Goal: Task Accomplishment & Management: Use online tool/utility

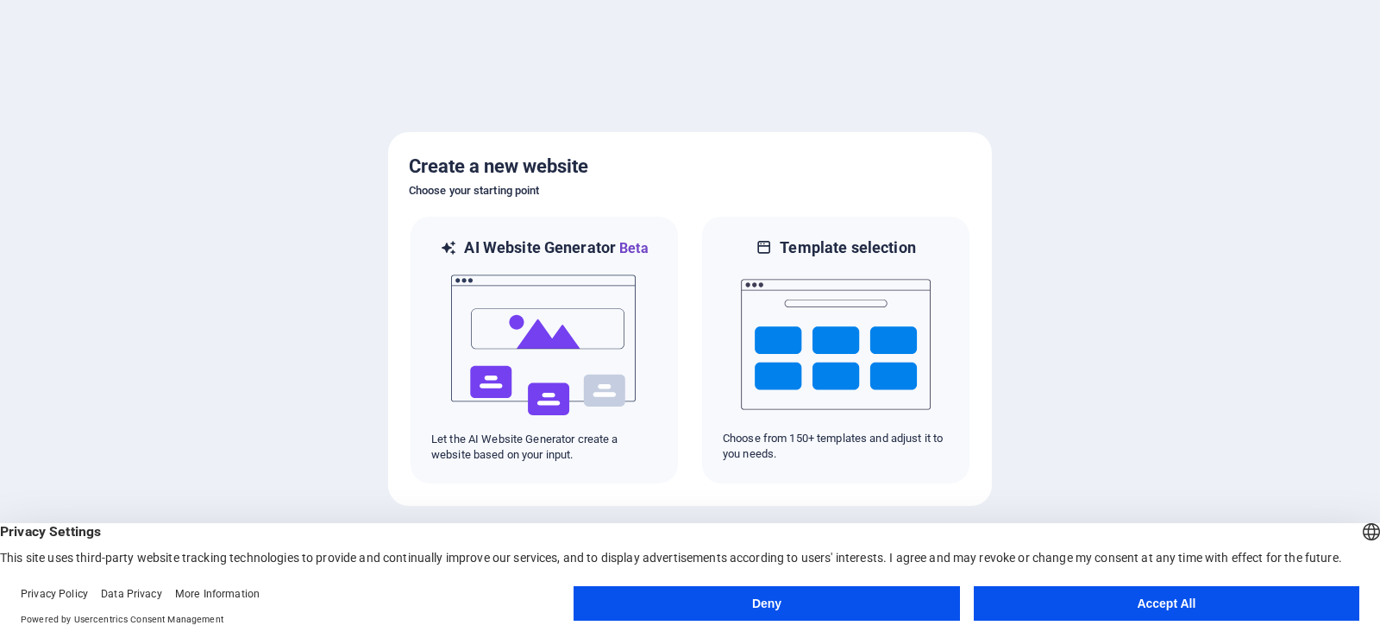
click at [1166, 589] on button "Accept All" at bounding box center [1167, 603] width 386 height 35
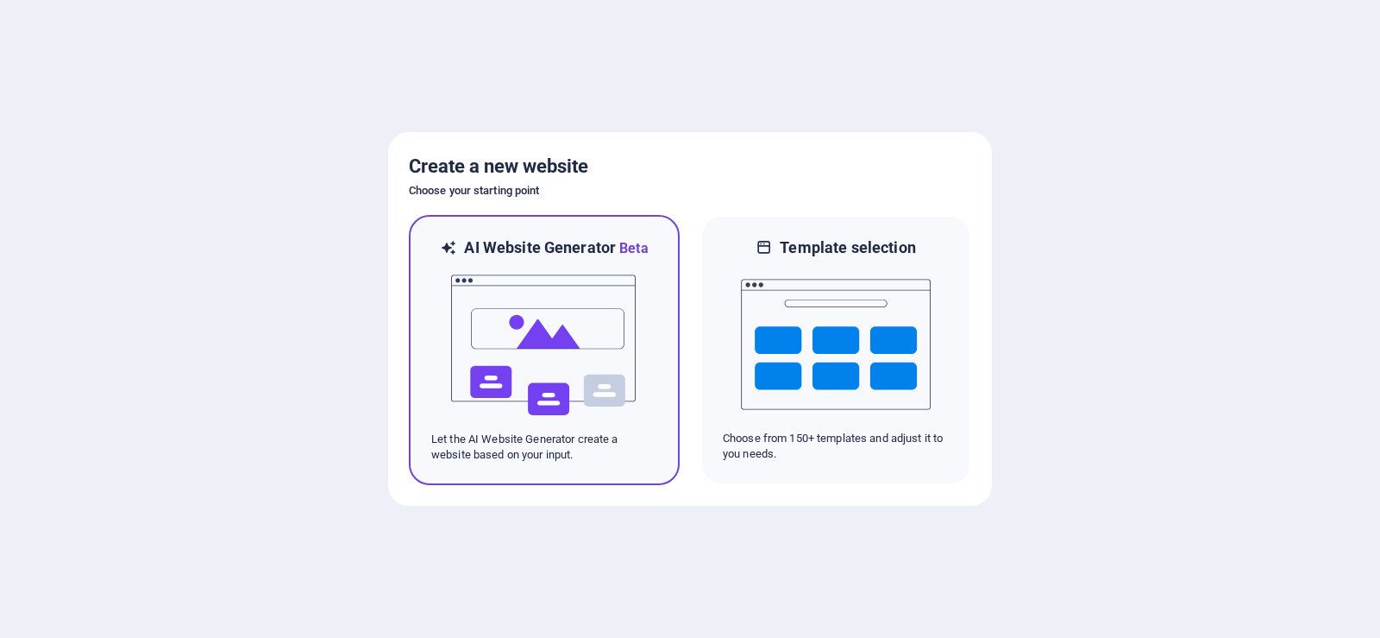
click at [546, 321] on img at bounding box center [544, 345] width 190 height 173
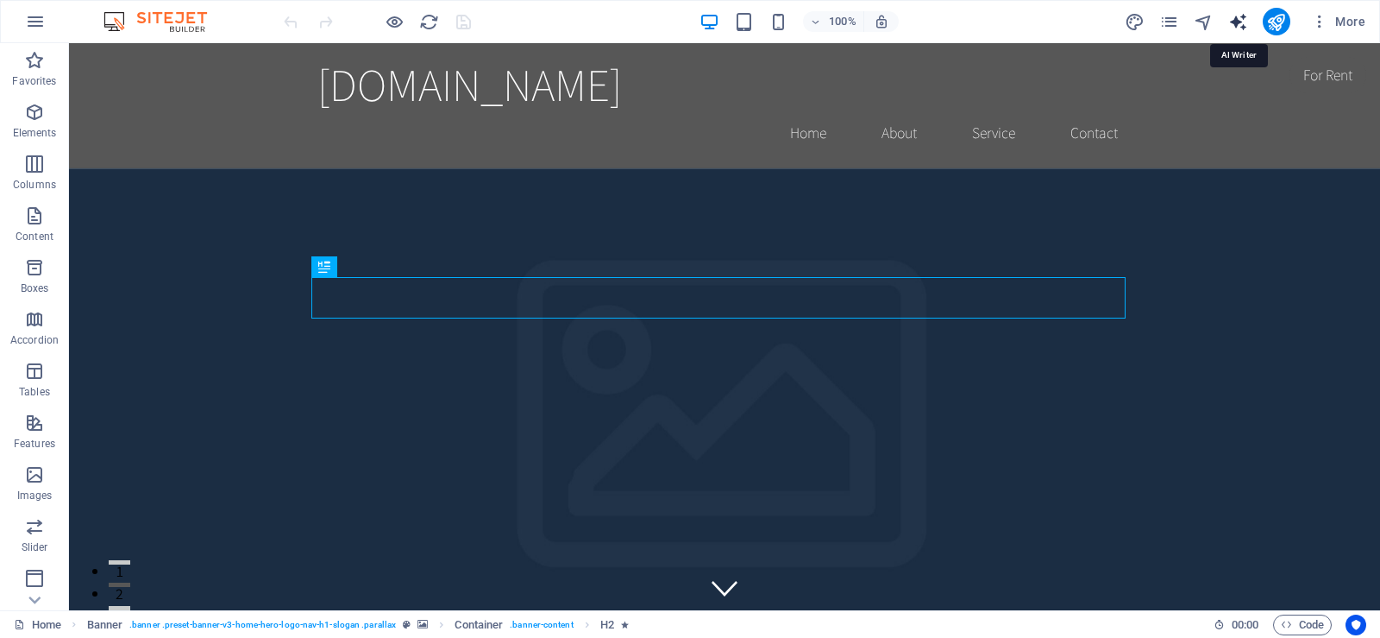
click at [1239, 22] on icon "text_generator" at bounding box center [1239, 22] width 20 height 20
select select "English"
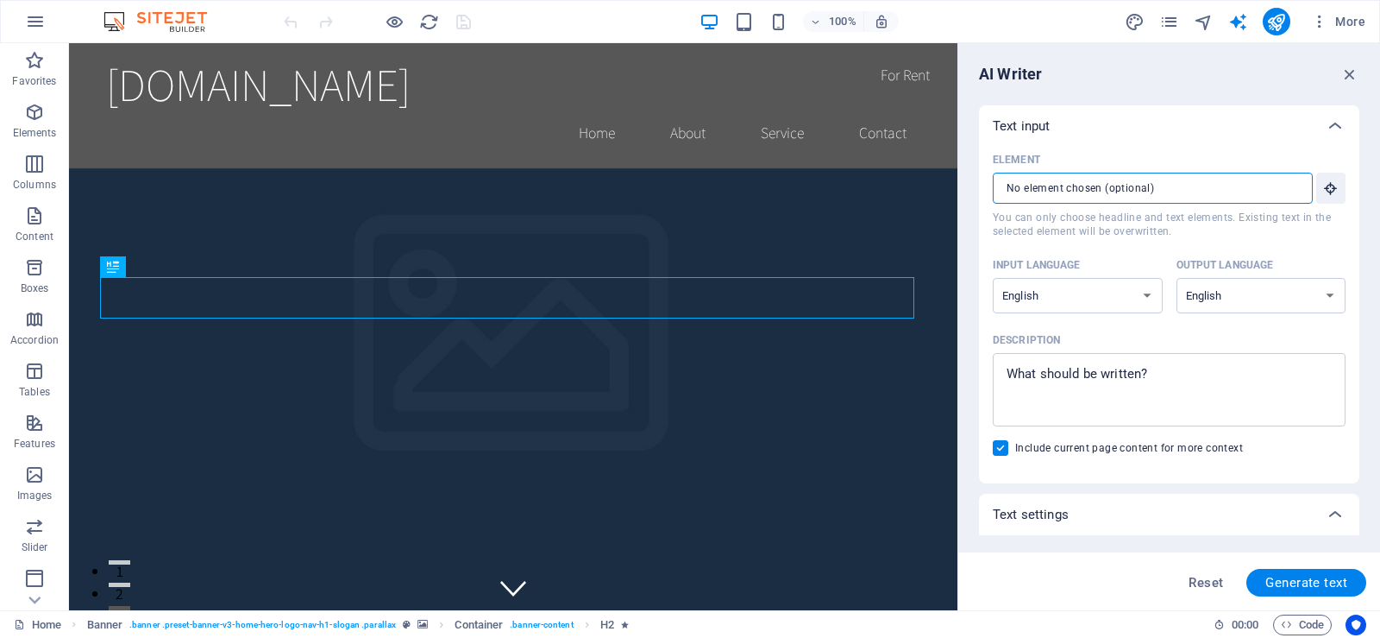
click at [1210, 195] on input "Element ​ You can only choose headline and text elements. Existing text in the …" at bounding box center [1147, 188] width 308 height 31
click at [1240, 22] on icon "text_generator" at bounding box center [1239, 22] width 20 height 20
click at [1348, 21] on span "More" at bounding box center [1338, 21] width 54 height 17
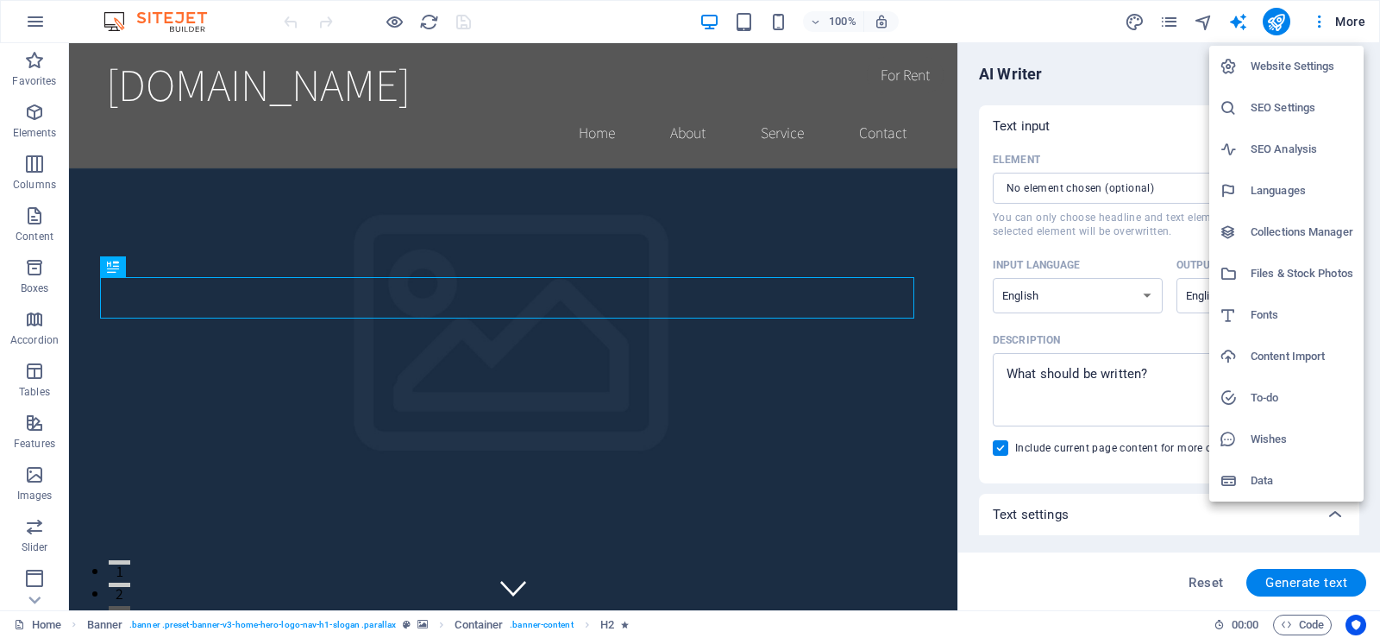
click at [1351, 27] on div at bounding box center [690, 319] width 1380 height 638
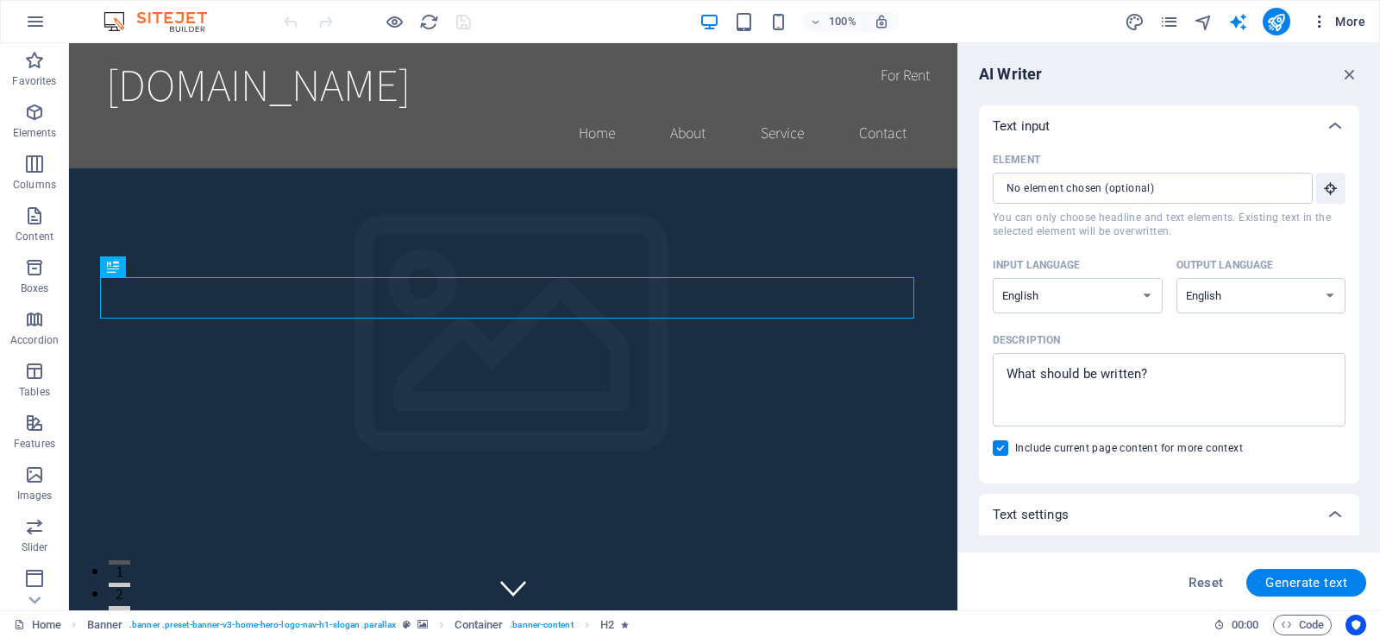
click at [1329, 16] on icon "button" at bounding box center [1319, 21] width 17 height 17
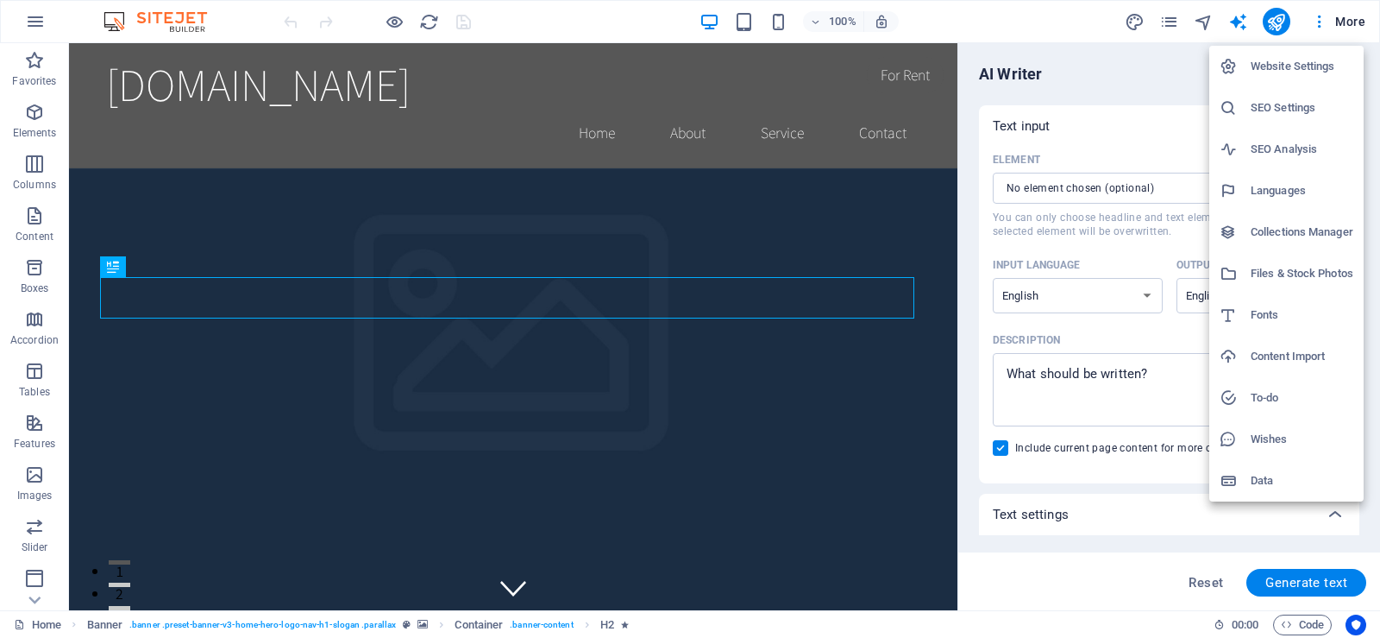
click at [1310, 359] on h6 "Content Import" at bounding box center [1302, 356] width 103 height 21
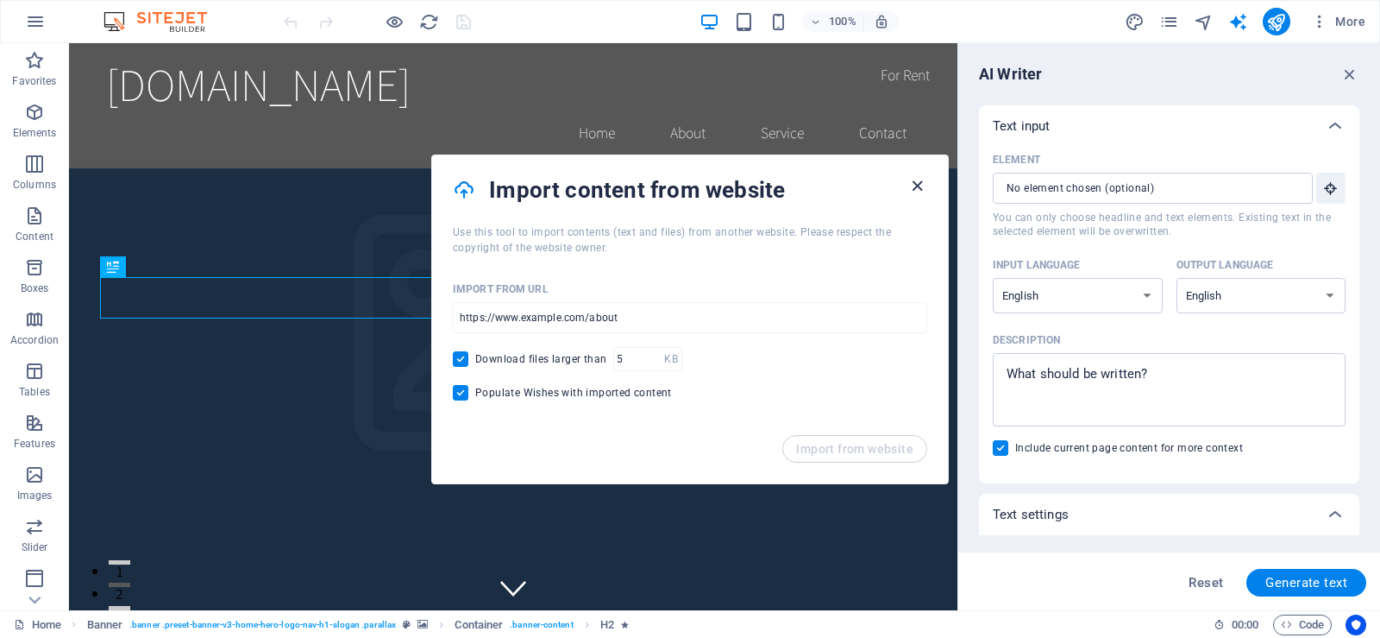
click at [914, 187] on icon "button" at bounding box center [918, 186] width 20 height 20
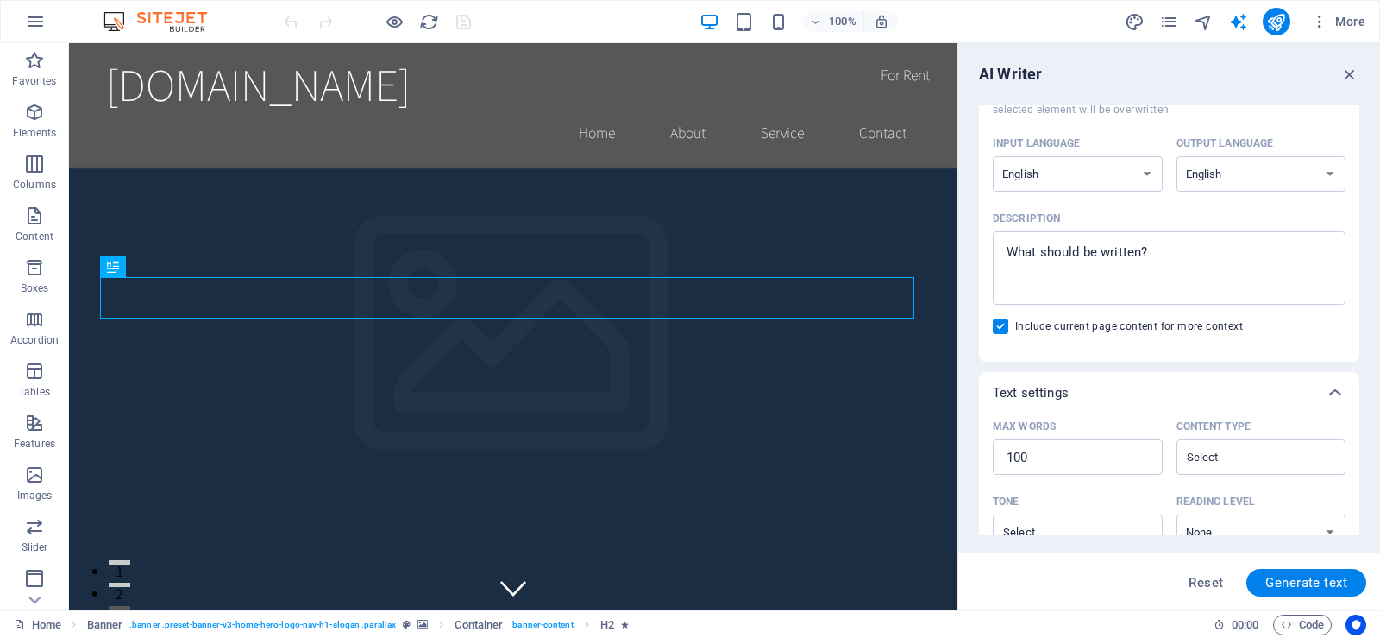
scroll to position [86, 0]
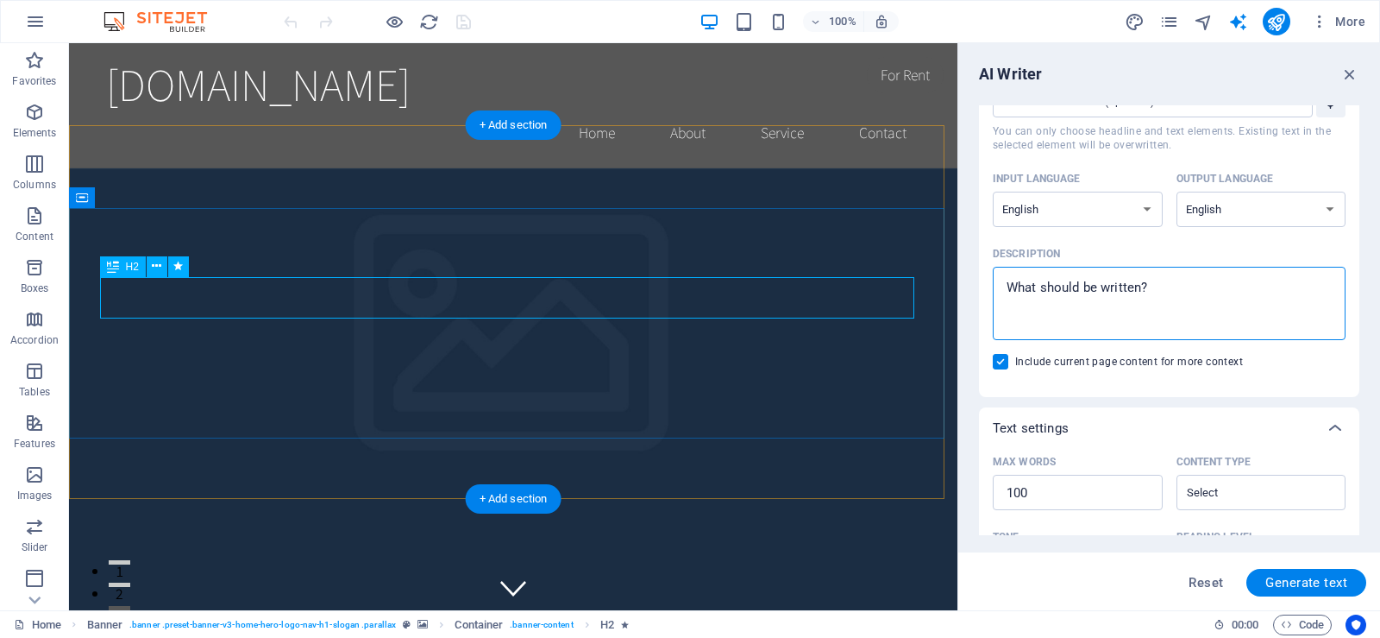
drag, startPoint x: 1259, startPoint y: 332, endPoint x: 857, endPoint y: 289, distance: 404.4
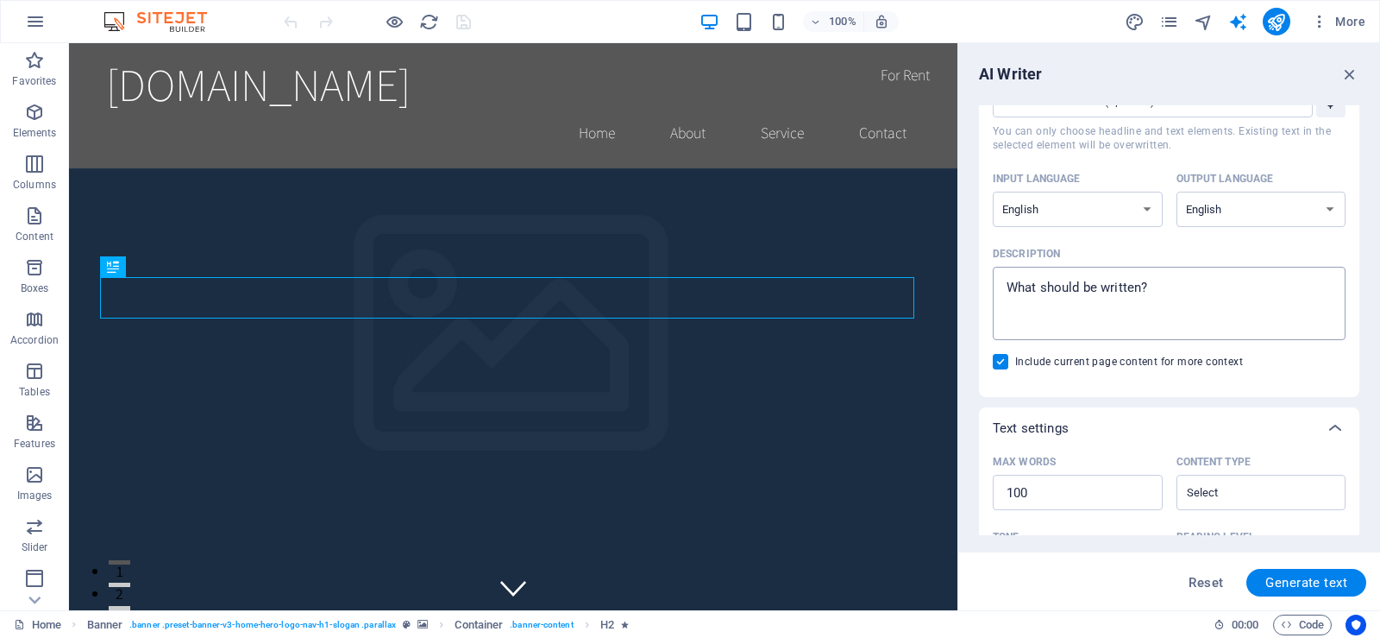
type textarea "x"
click at [1103, 317] on textarea "Description x ​" at bounding box center [1170, 303] width 336 height 56
click at [1114, 289] on textarea "Description x ​" at bounding box center [1170, 303] width 336 height 56
click at [1234, 282] on textarea "Description x ​" at bounding box center [1170, 303] width 336 height 56
paste textarea "Toxek Global is a dynamic supply chain management company dedicated to deliveri…"
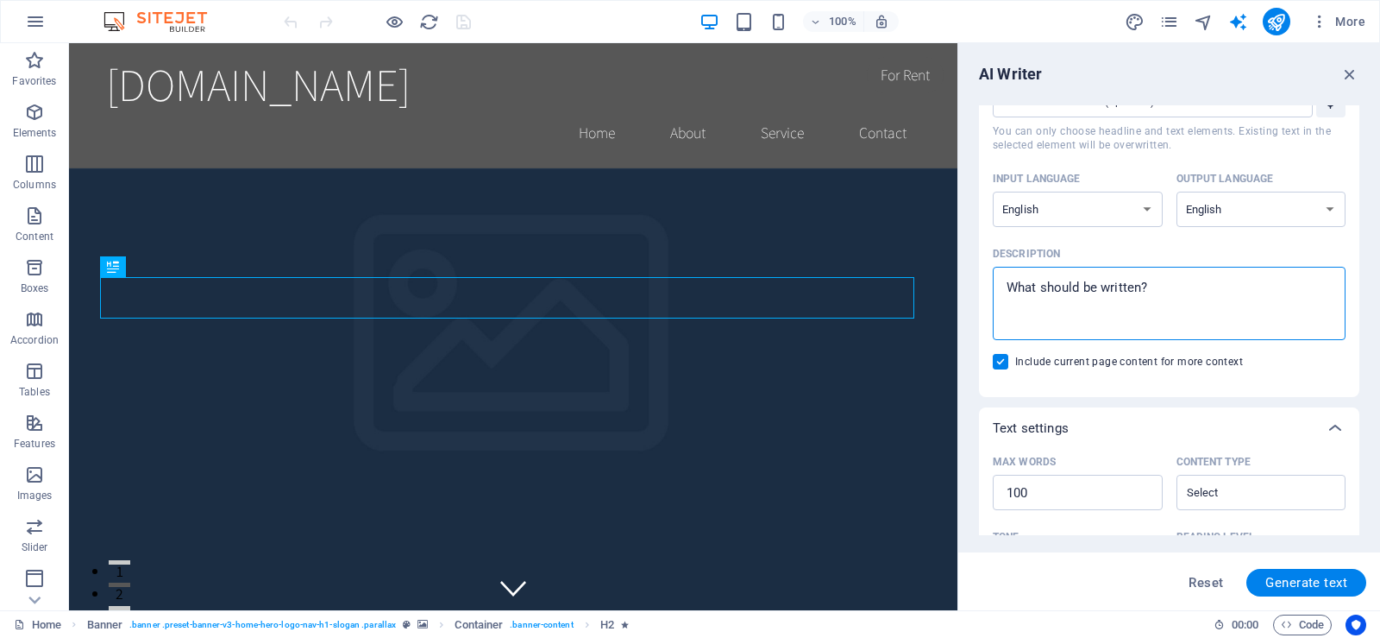
type textarea "Toxek Global is a dynamic supply chain management company dedicated to deliveri…"
type textarea "x"
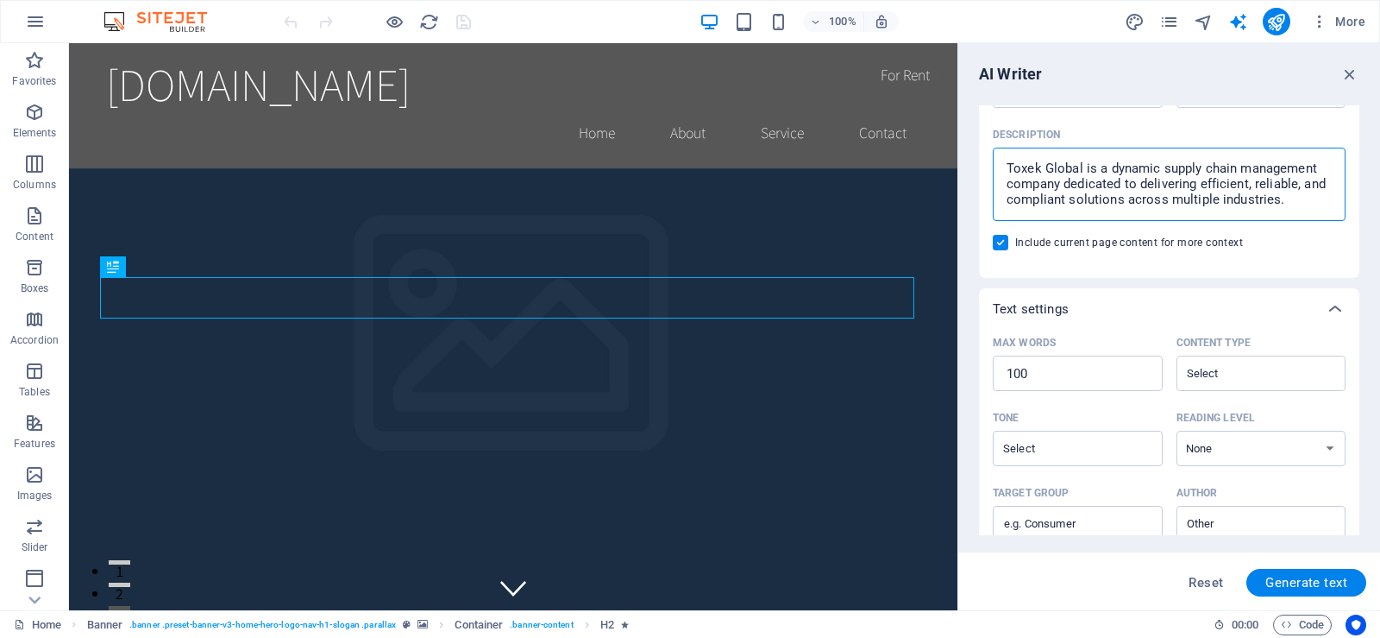
scroll to position [173, 0]
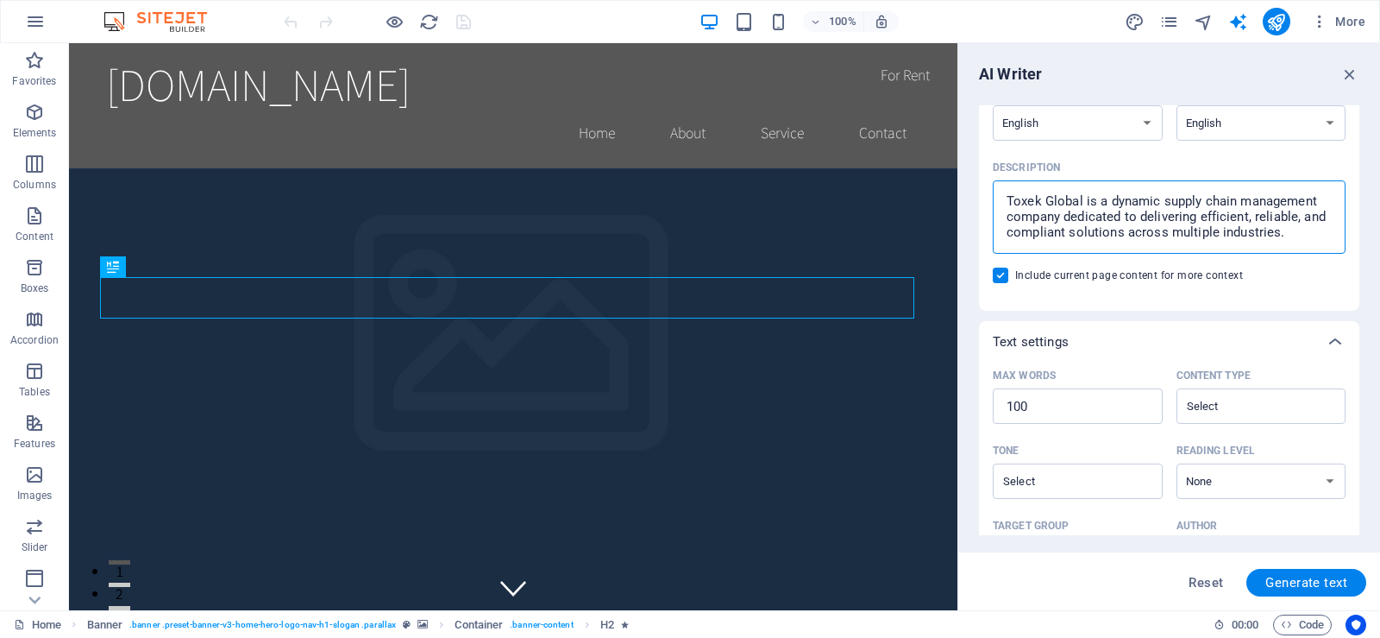
type textarea "Toxek Global is a dynamic supply chain management company dedicated to deliveri…"
type textarea "x"
drag, startPoint x: 176, startPoint y: 1, endPoint x: 170, endPoint y: 18, distance: 18.3
click at [176, 2] on div "100% More" at bounding box center [690, 21] width 1379 height 41
click at [24, 19] on button "button" at bounding box center [35, 21] width 41 height 41
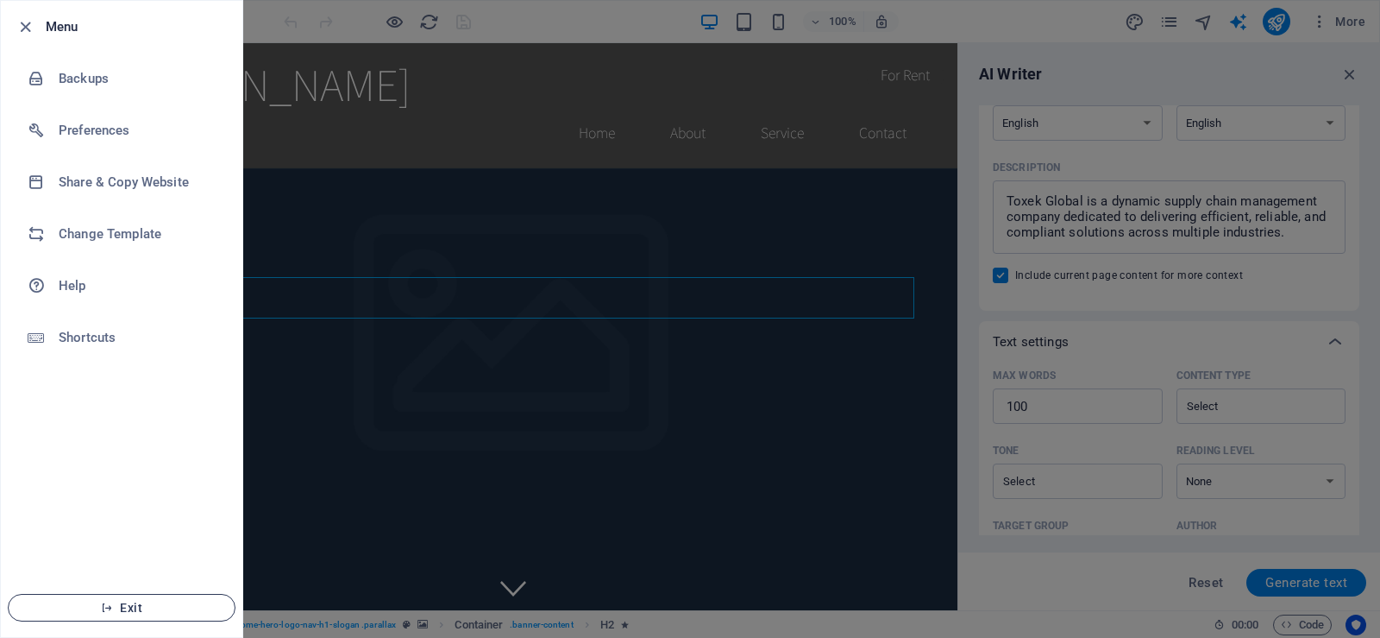
click at [127, 604] on span "Exit" at bounding box center [121, 607] width 198 height 14
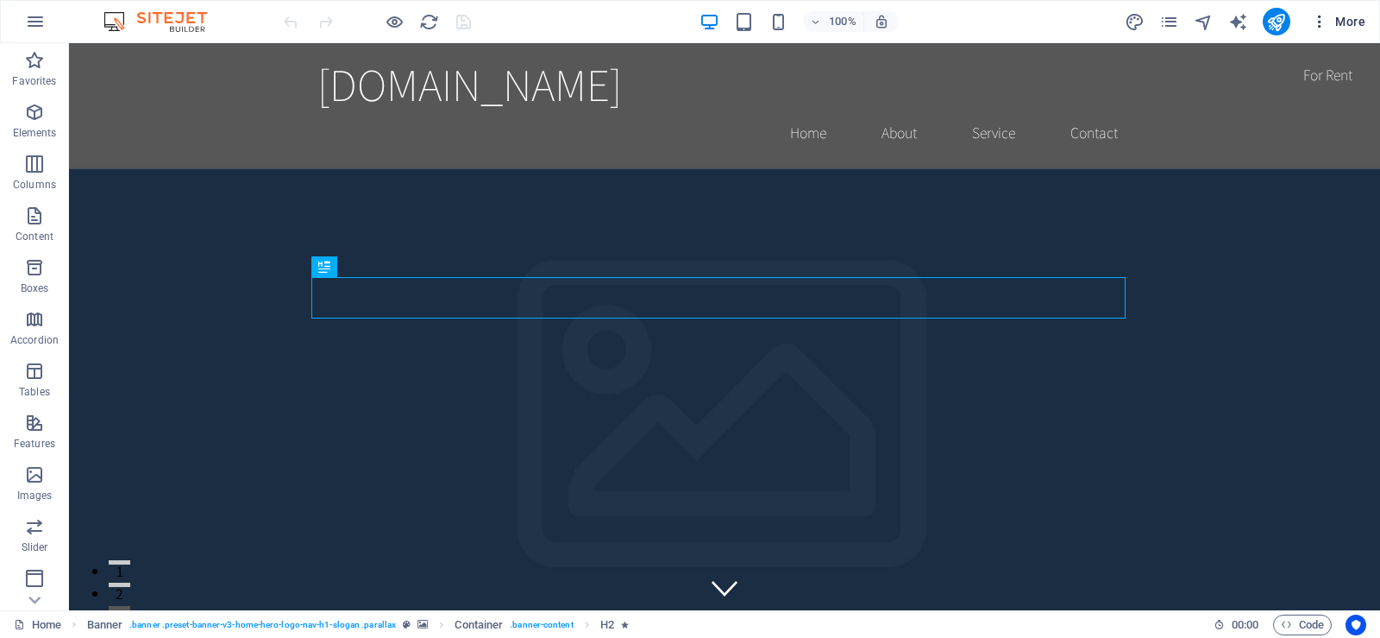
click at [1319, 17] on icon "button" at bounding box center [1319, 21] width 17 height 17
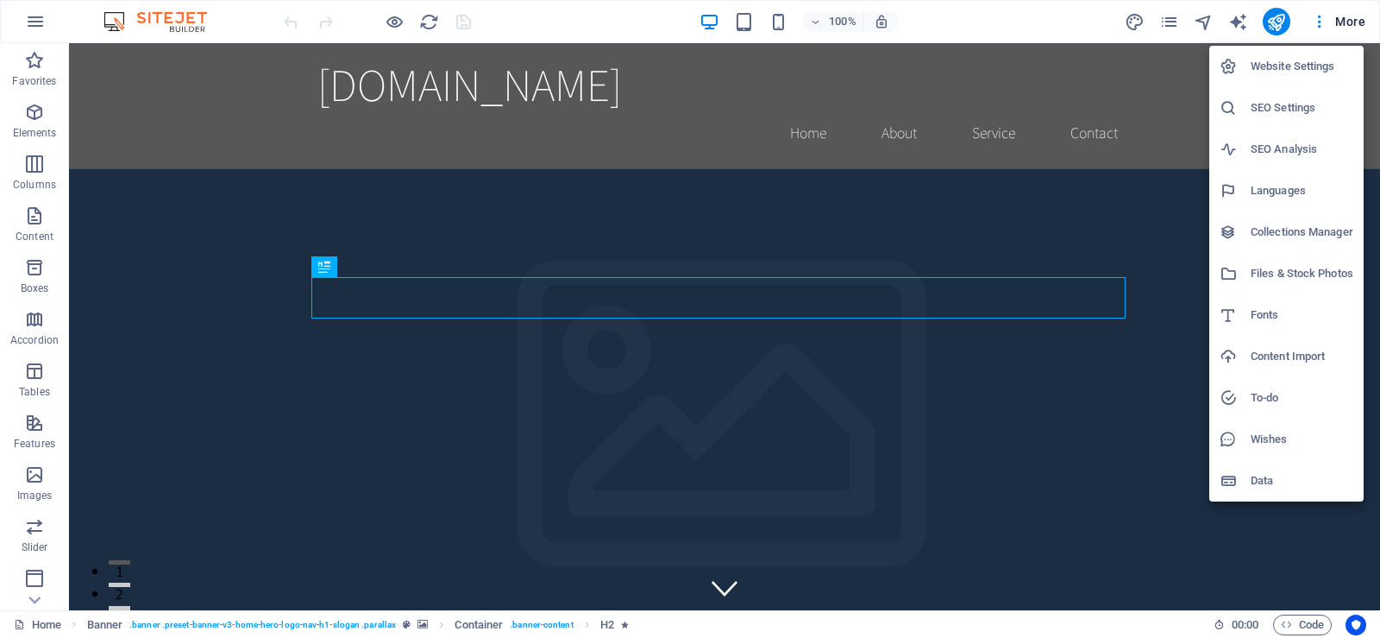
click at [1342, 17] on div at bounding box center [690, 319] width 1380 height 638
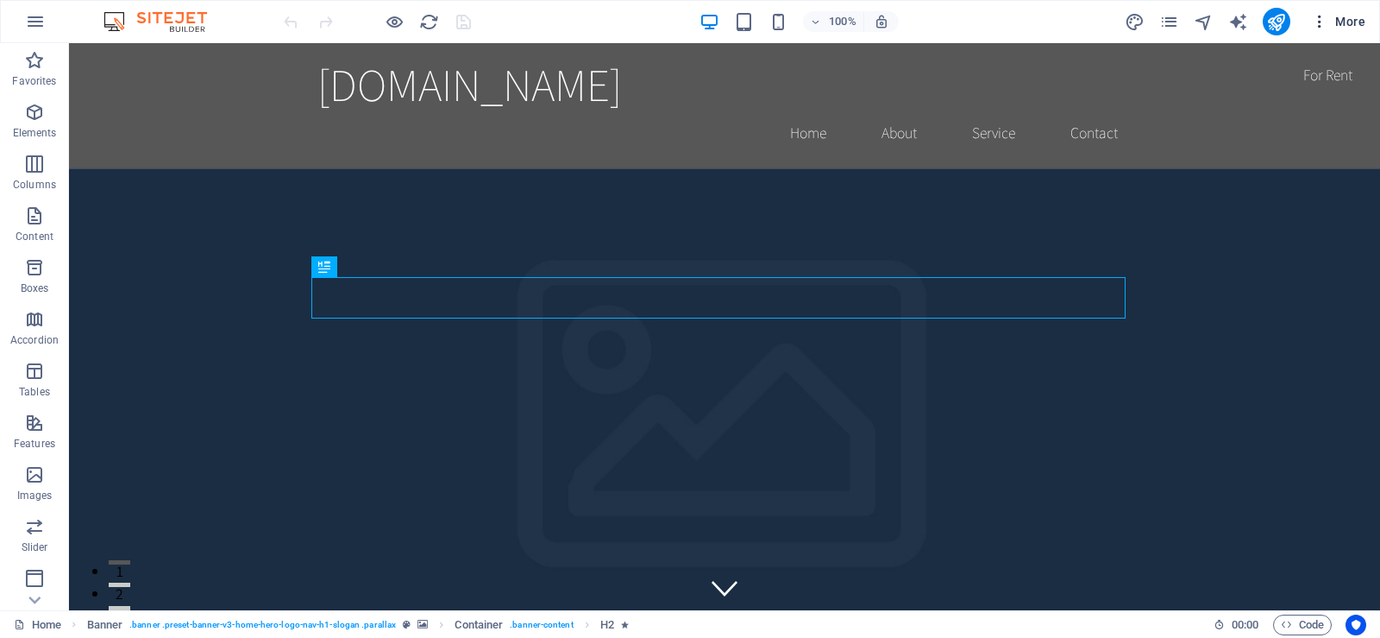
click at [1343, 18] on span "More" at bounding box center [1338, 21] width 54 height 17
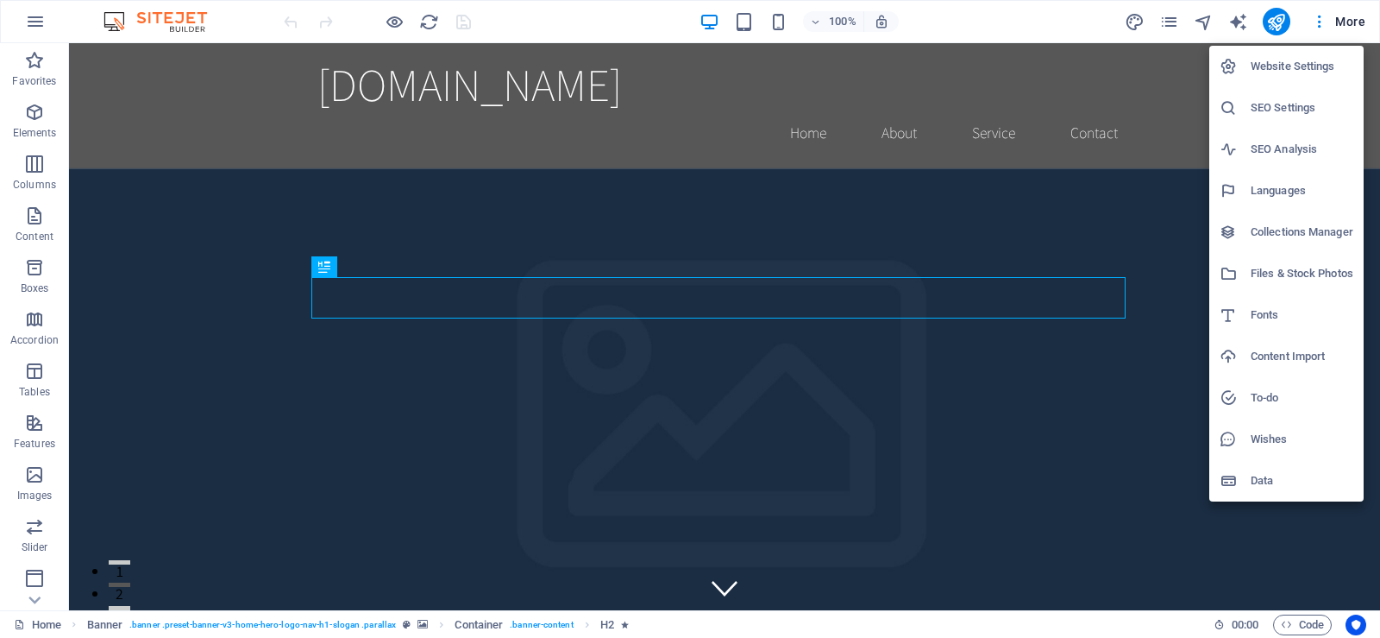
click at [1153, 21] on div at bounding box center [690, 319] width 1380 height 638
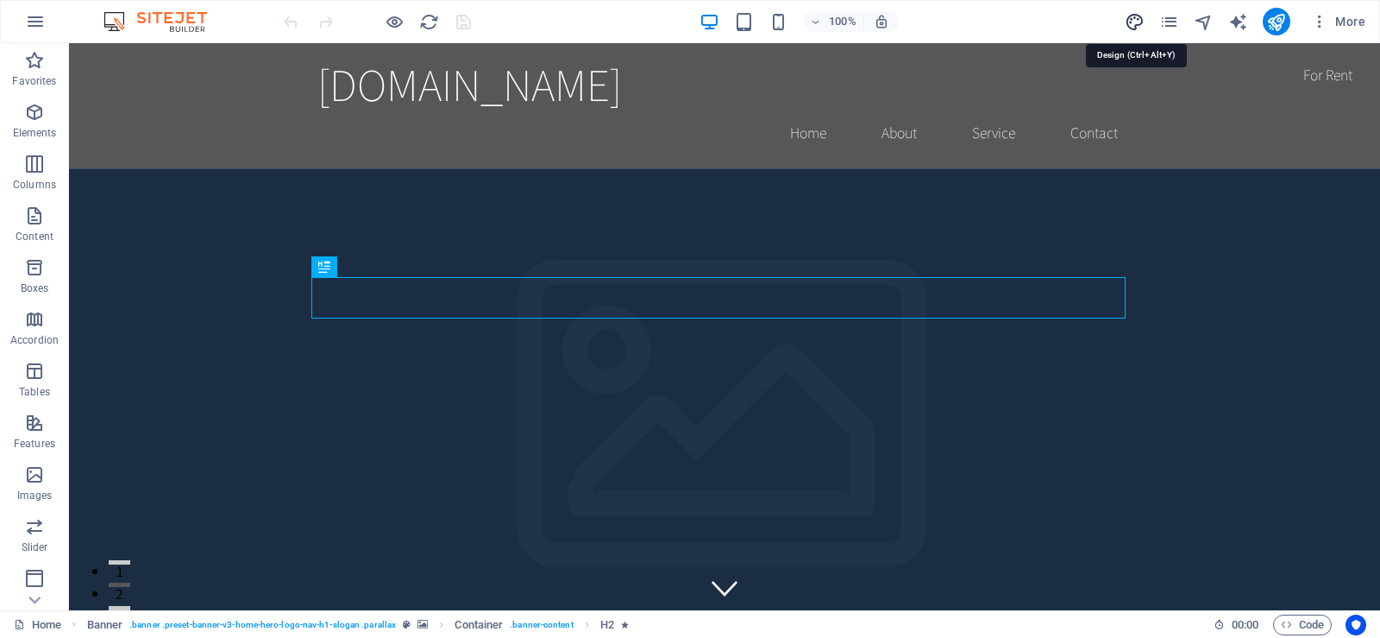
click at [1128, 24] on icon "design" at bounding box center [1135, 22] width 20 height 20
select select "rem"
select select "200"
select select "px"
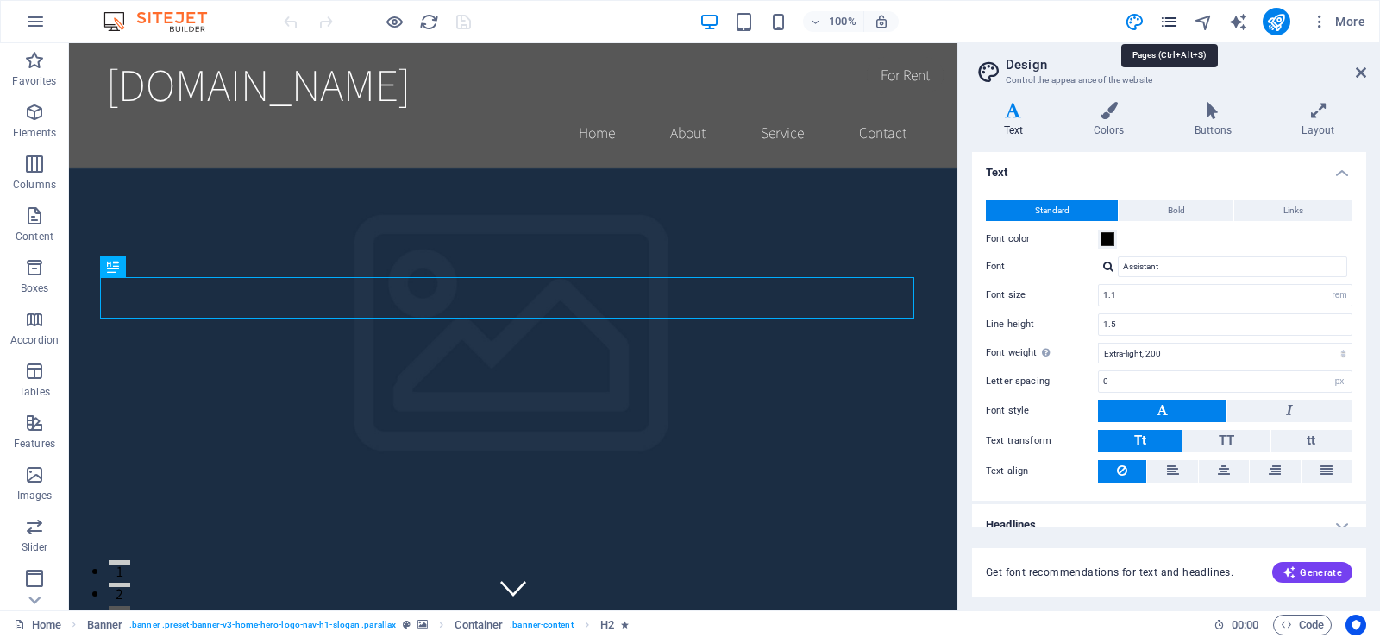
click at [1172, 16] on icon "pages" at bounding box center [1170, 22] width 20 height 20
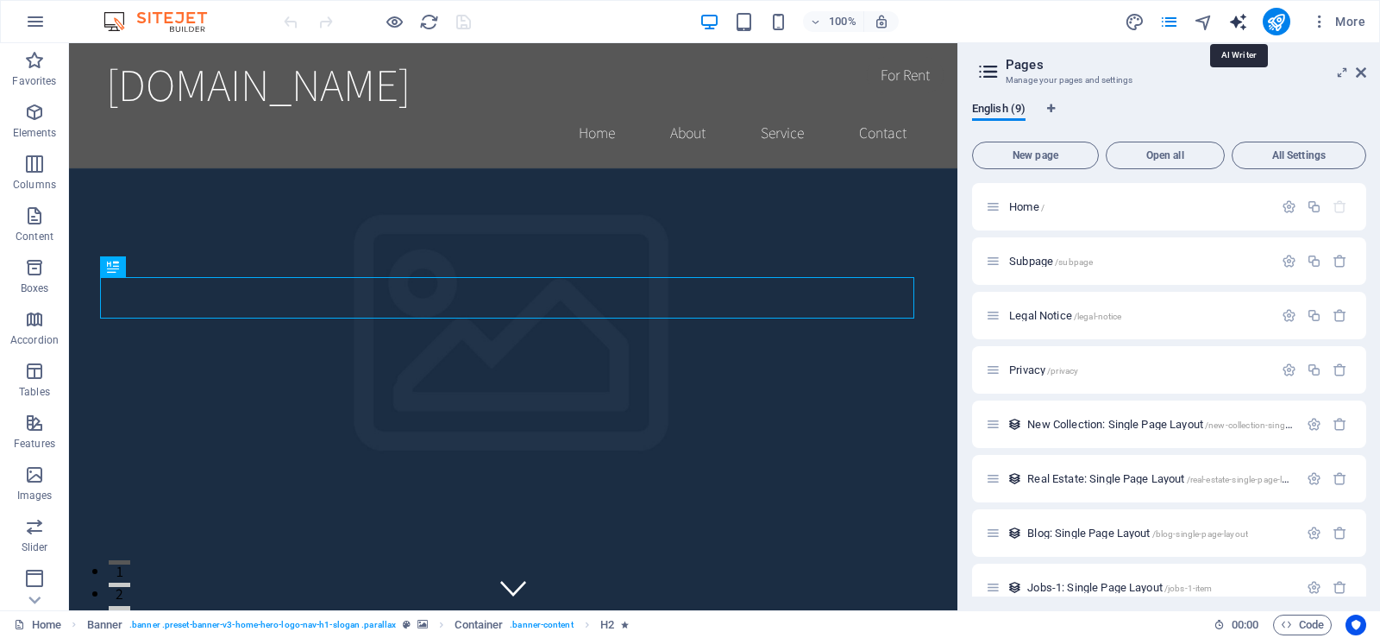
click at [1233, 25] on icon "text_generator" at bounding box center [1239, 22] width 20 height 20
select select "English"
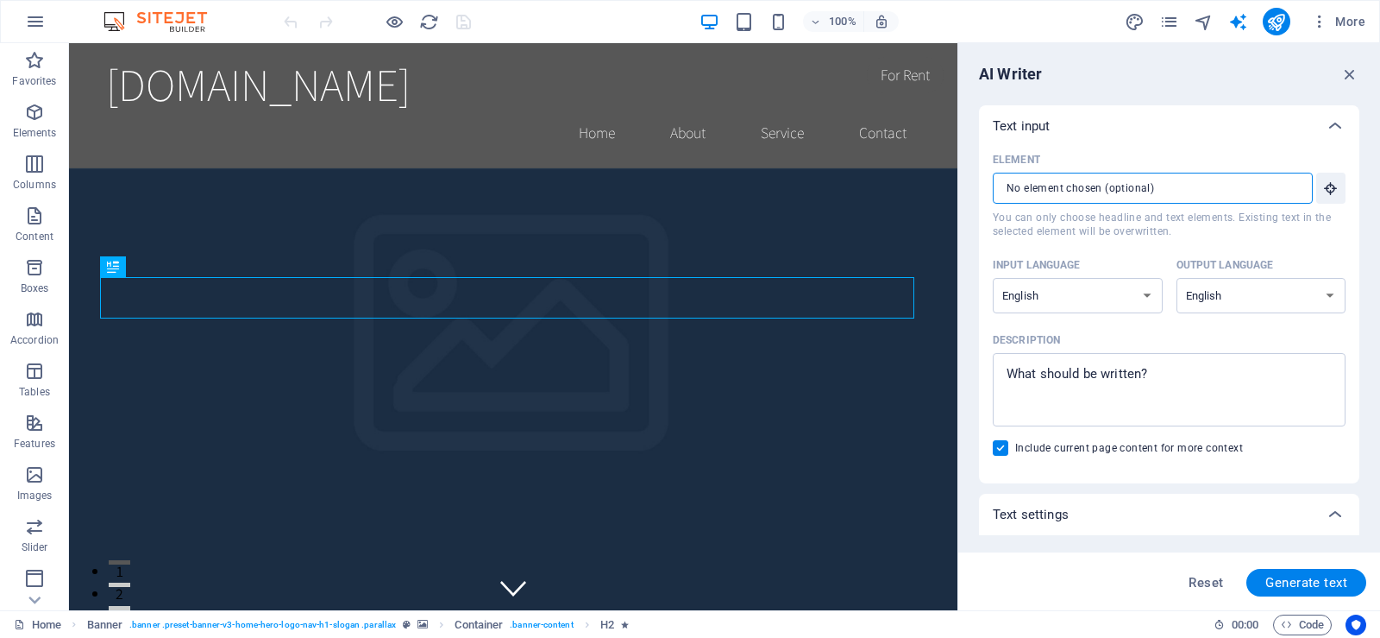
click at [1102, 185] on input "Element ​ You can only choose headline and text elements. Existing text in the …" at bounding box center [1147, 188] width 308 height 31
type textarea "x"
click at [1104, 369] on textarea "Description x ​" at bounding box center [1170, 389] width 336 height 56
paste textarea "Toxek Global Company Profile"
type textarea "Toxek Global Company Profile"
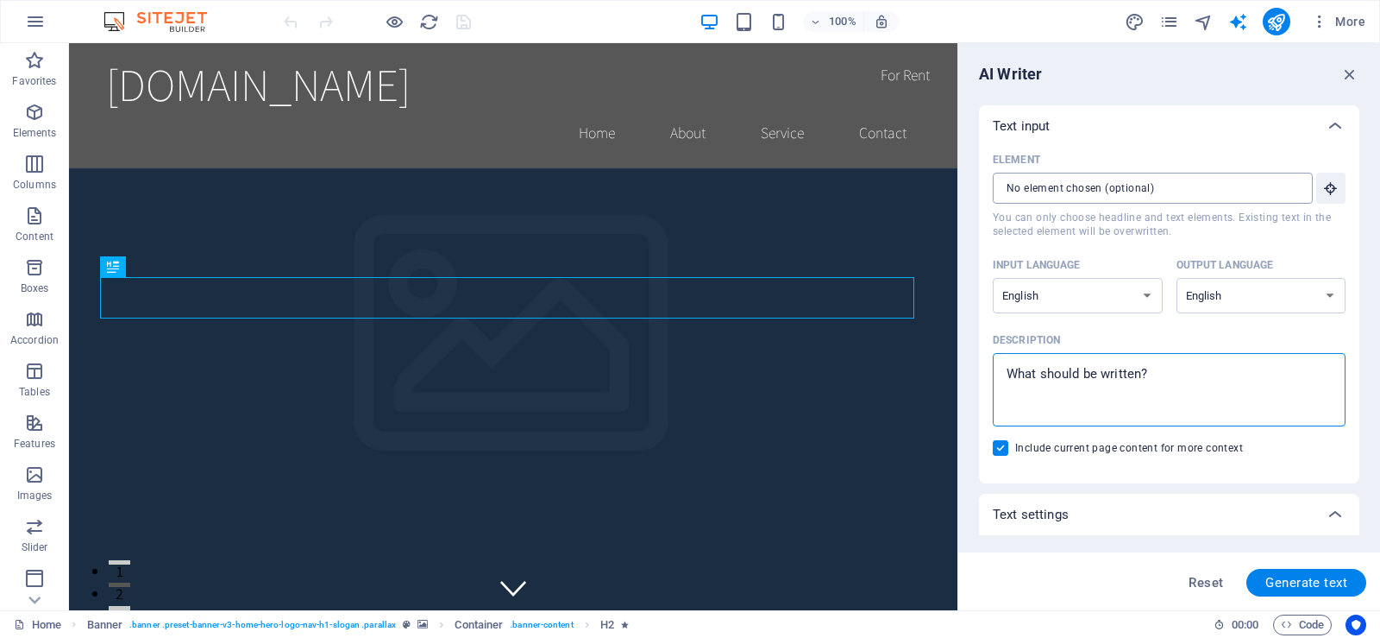
type textarea "x"
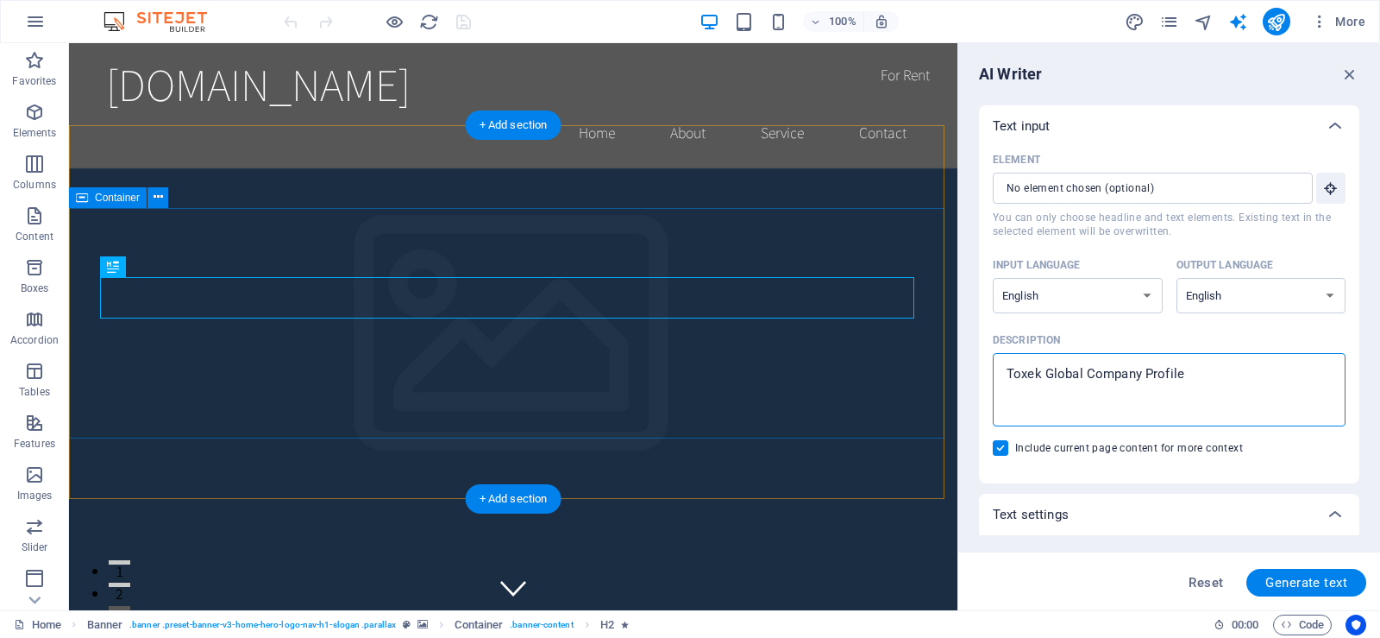
drag, startPoint x: 1276, startPoint y: 410, endPoint x: 903, endPoint y: 391, distance: 373.2
type textarea "Toxek Global Company Profile"
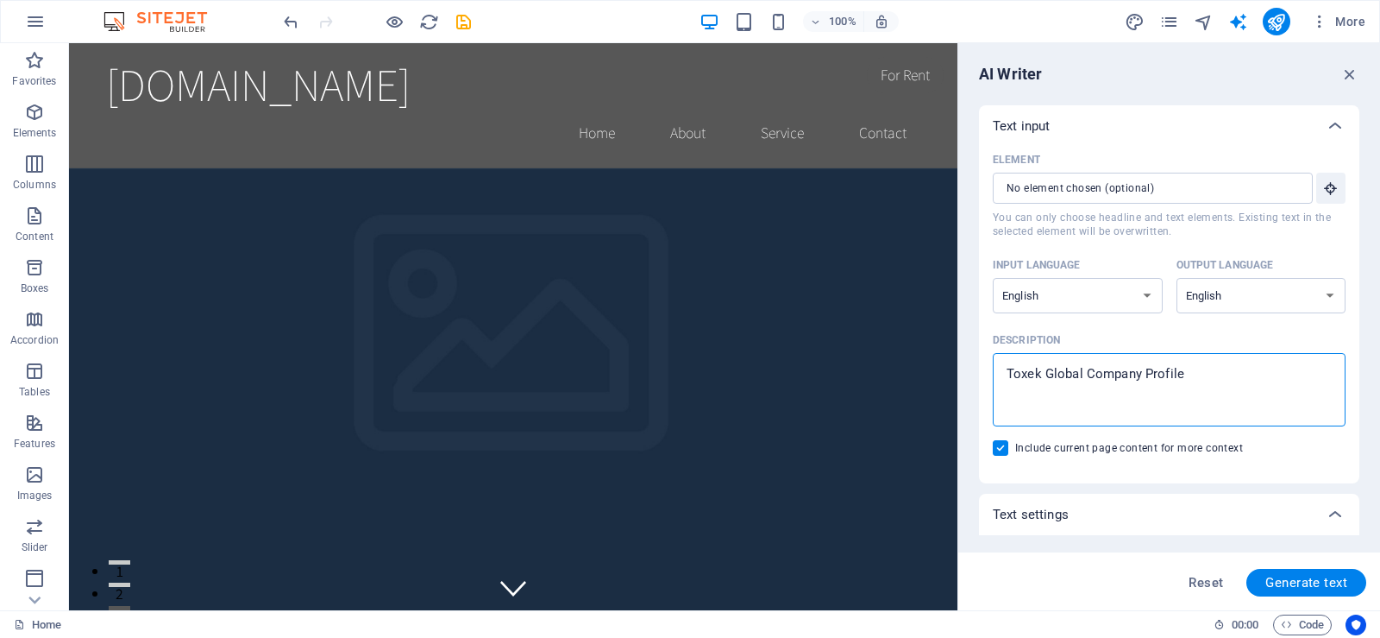
click at [1203, 387] on textarea "Toxek Global Company Profile" at bounding box center [1170, 389] width 336 height 56
click at [1132, 380] on textarea "Toxek Global Company Profile" at bounding box center [1170, 389] width 336 height 56
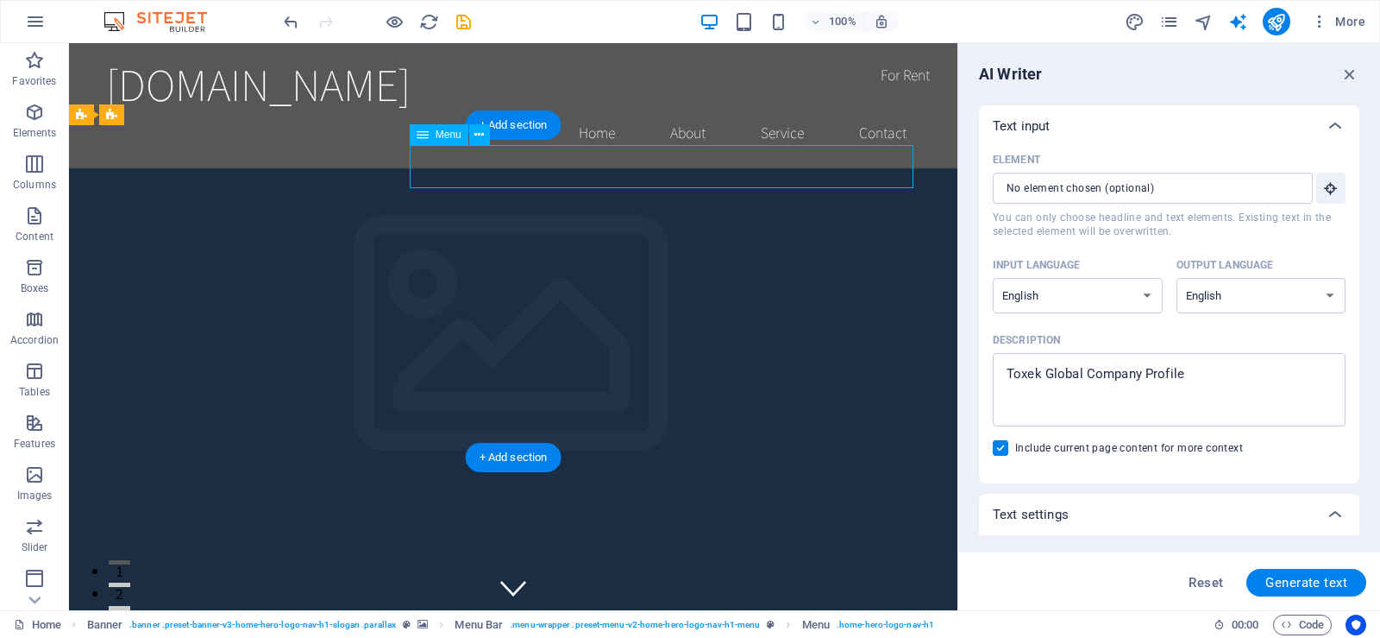
type textarea "x"
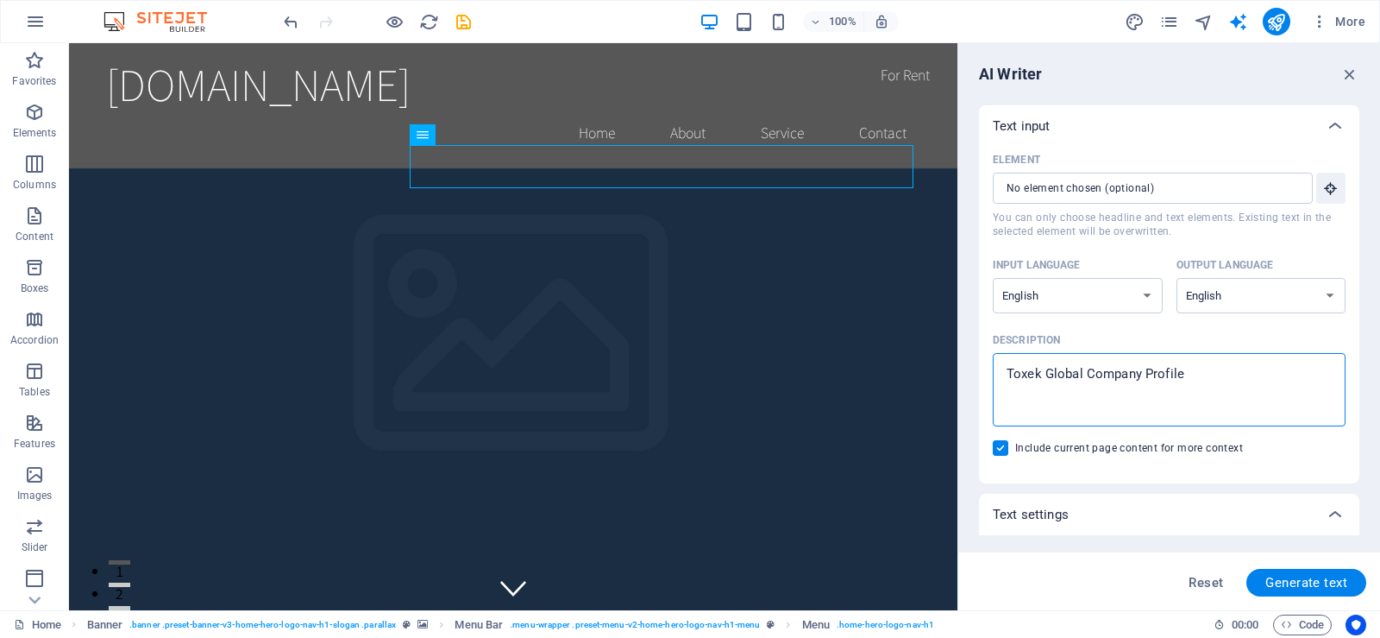
drag, startPoint x: 1236, startPoint y: 363, endPoint x: 1005, endPoint y: 375, distance: 231.5
click at [1005, 375] on textarea "Toxek Global Company Profile" at bounding box center [1170, 389] width 336 height 56
type textarea "x"
paste textarea "Toxek Global is a dynamic supply chain management company dedicated to deliveri…"
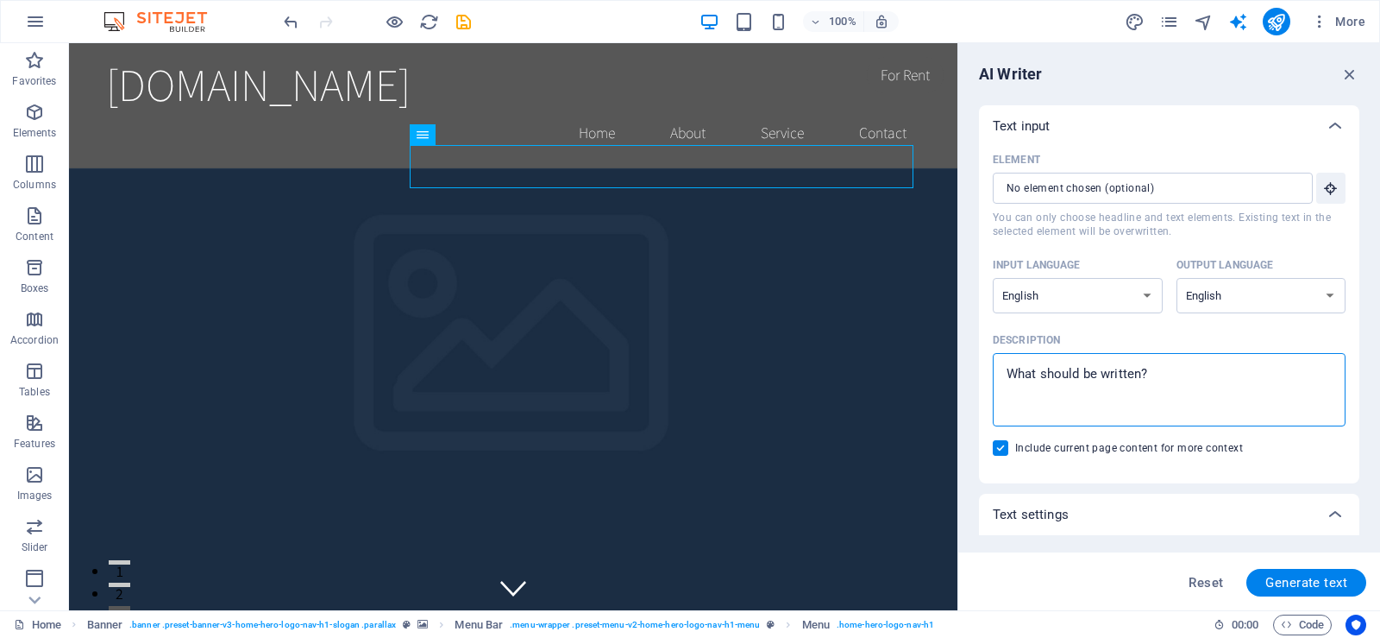
type textarea "Toxek Global is a dynamic supply chain management company dedicated to deliveri…"
type textarea "x"
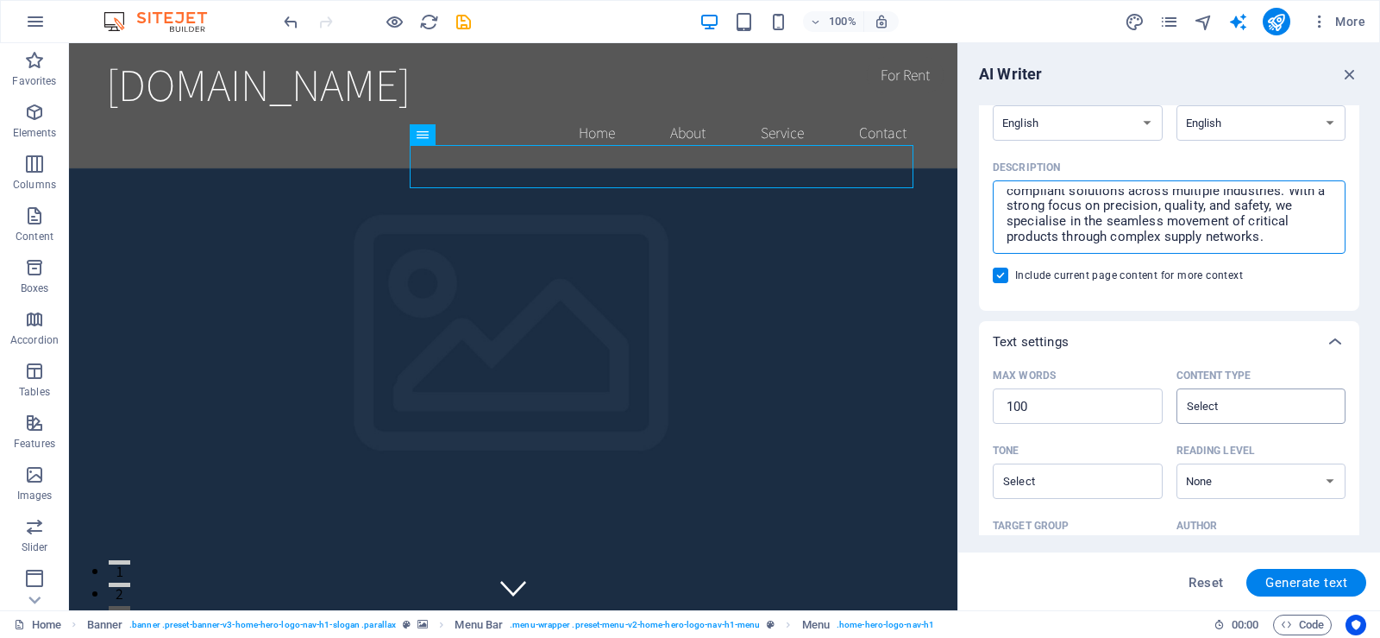
scroll to position [345, 0]
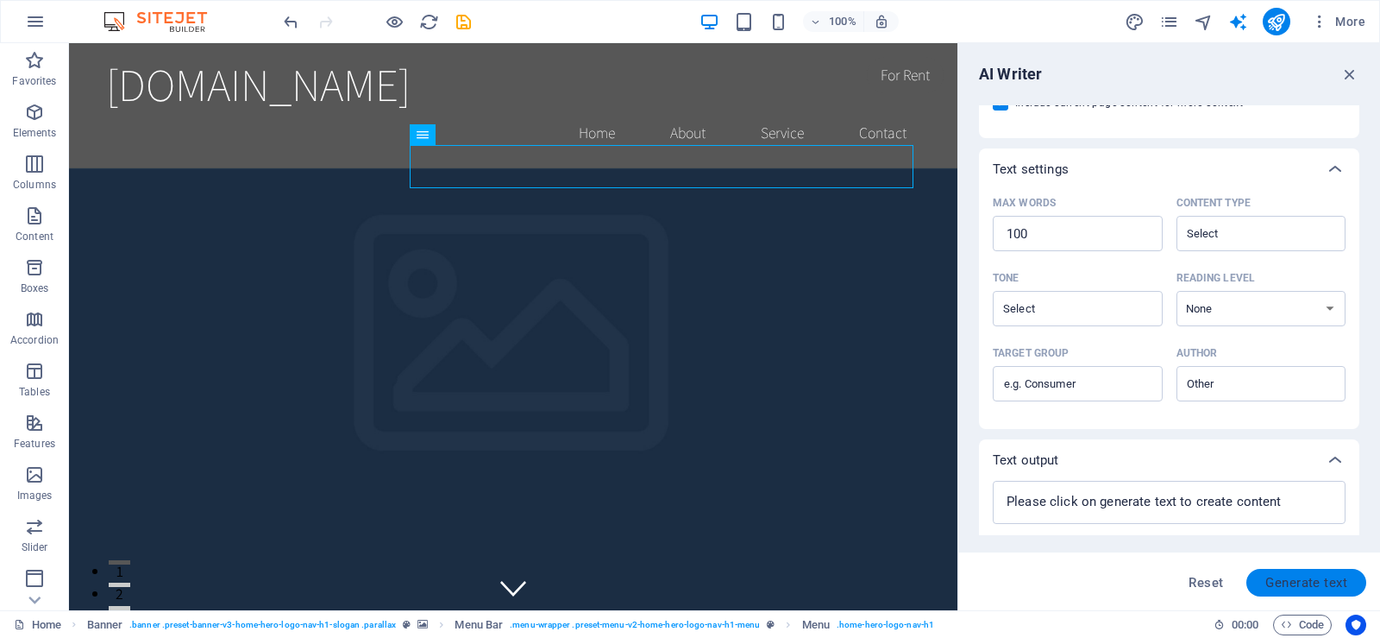
type textarea "Toxek Global is a dynamic supply chain management company dedicated to deliveri…"
click at [1299, 579] on span "Generate text" at bounding box center [1307, 582] width 82 height 14
type textarea "x"
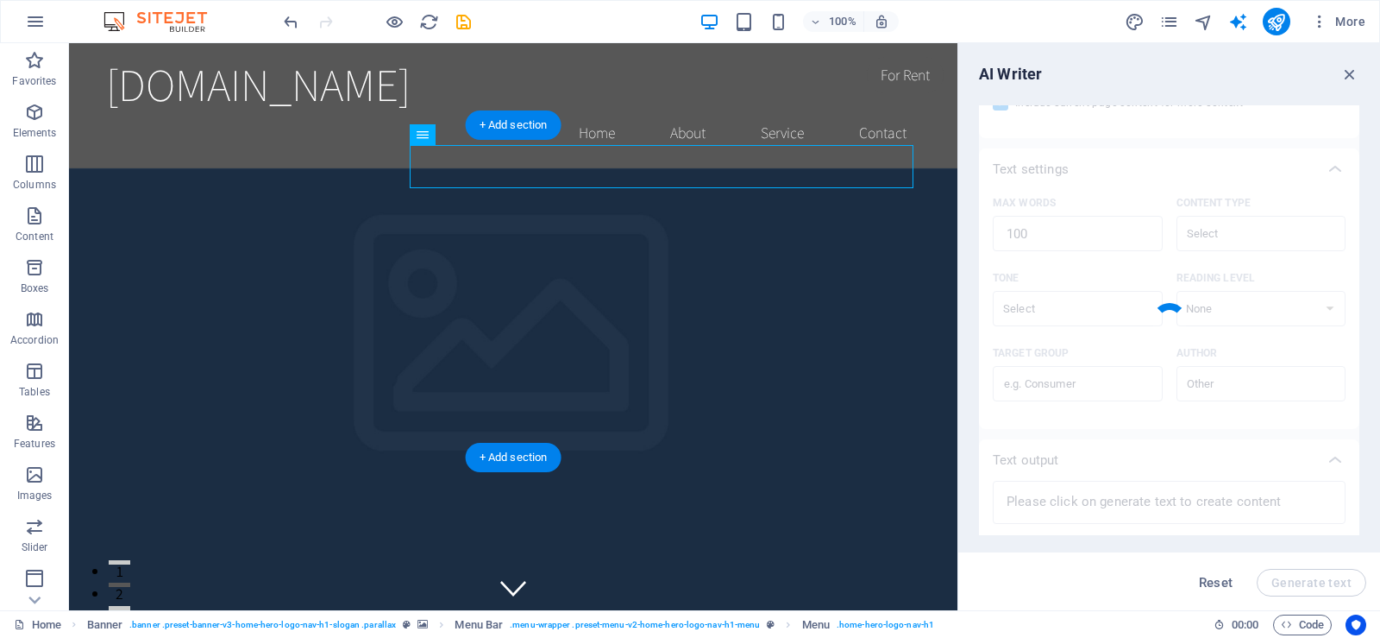
type textarea "x"
type textarea "Toxek Global excels in supply chain management, providing effective and dependa…"
type textarea "x"
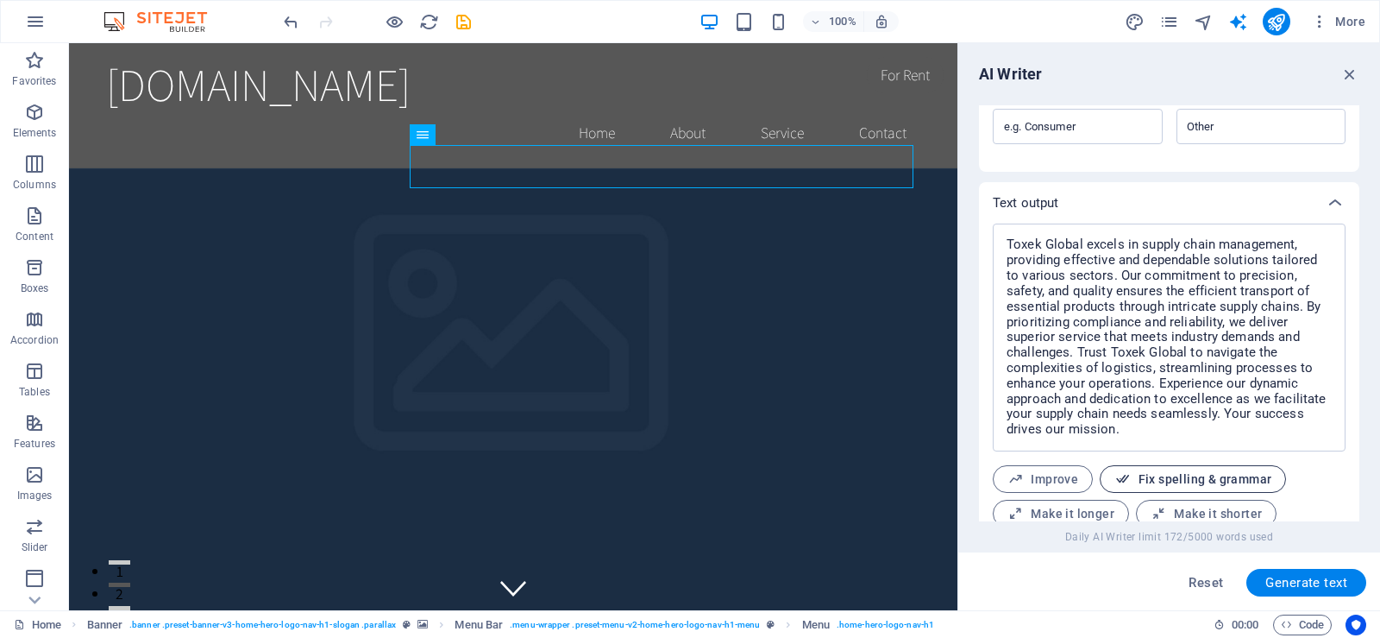
scroll to position [604, 0]
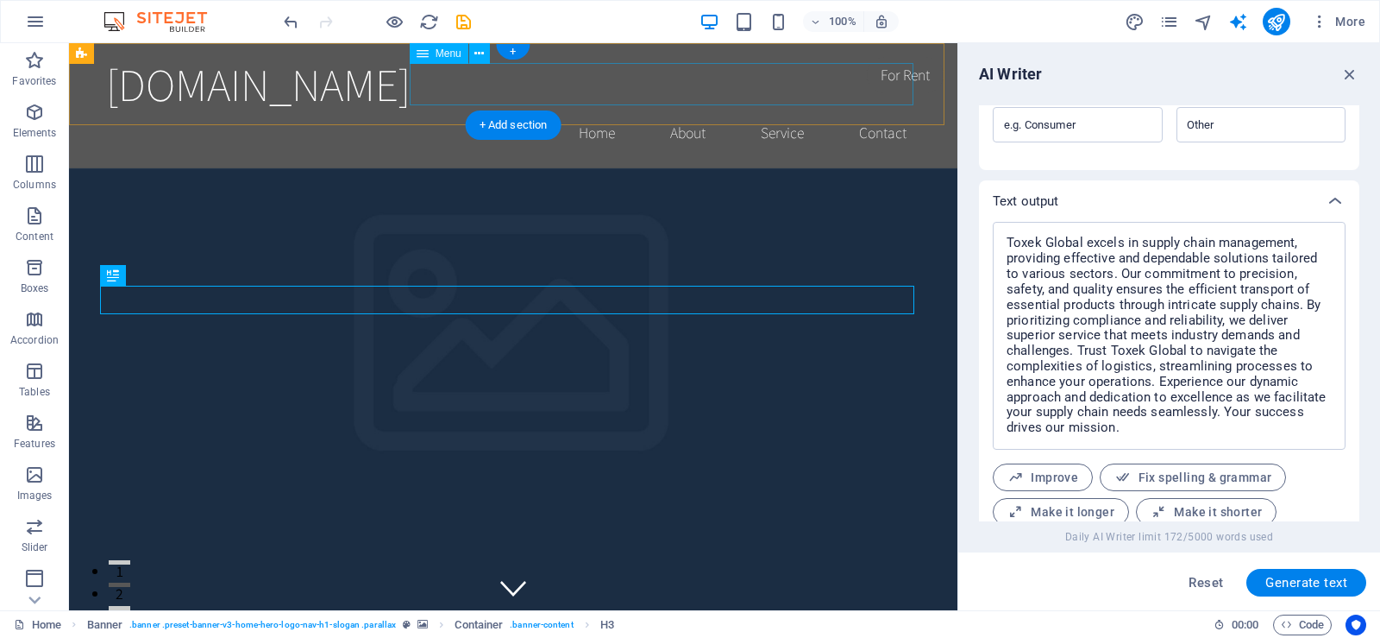
click at [694, 111] on nav "Home About Service Contact" at bounding box center [513, 132] width 814 height 43
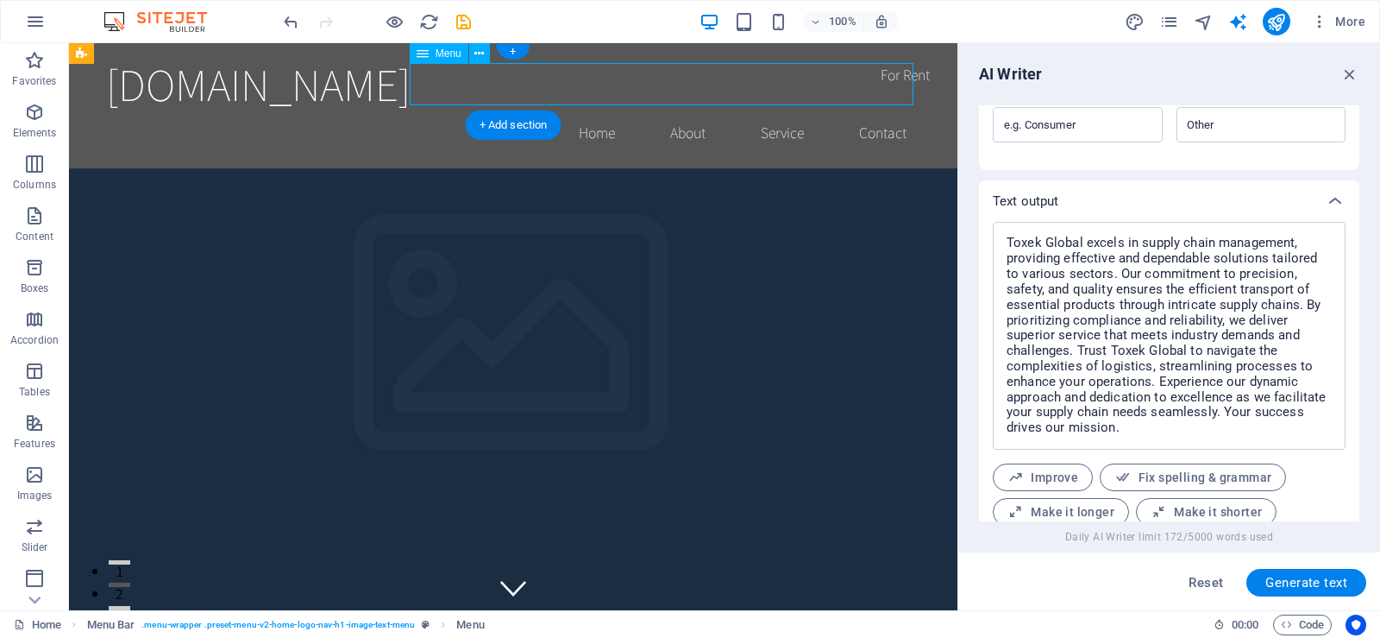
click at [676, 111] on nav "Home About Service Contact" at bounding box center [513, 132] width 814 height 43
drag, startPoint x: 505, startPoint y: 132, endPoint x: 310, endPoint y: 47, distance: 212.5
click at [505, 132] on div "+ Add section" at bounding box center [514, 124] width 96 height 29
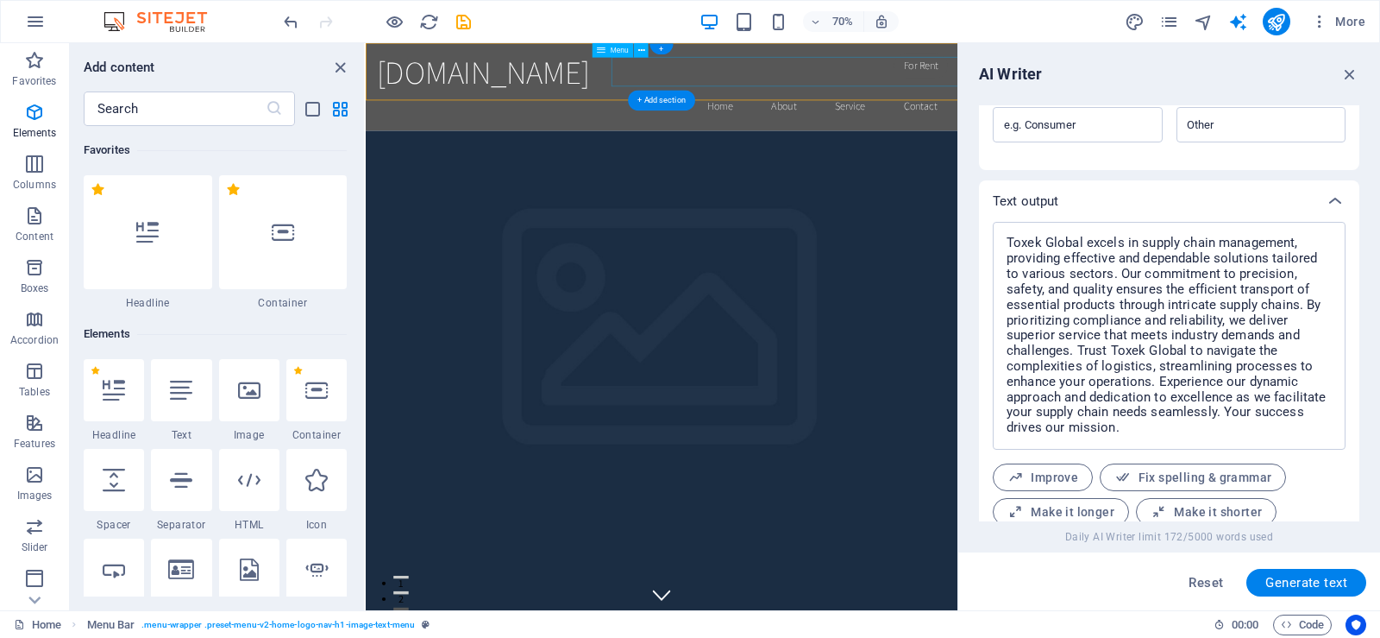
scroll to position [3019, 0]
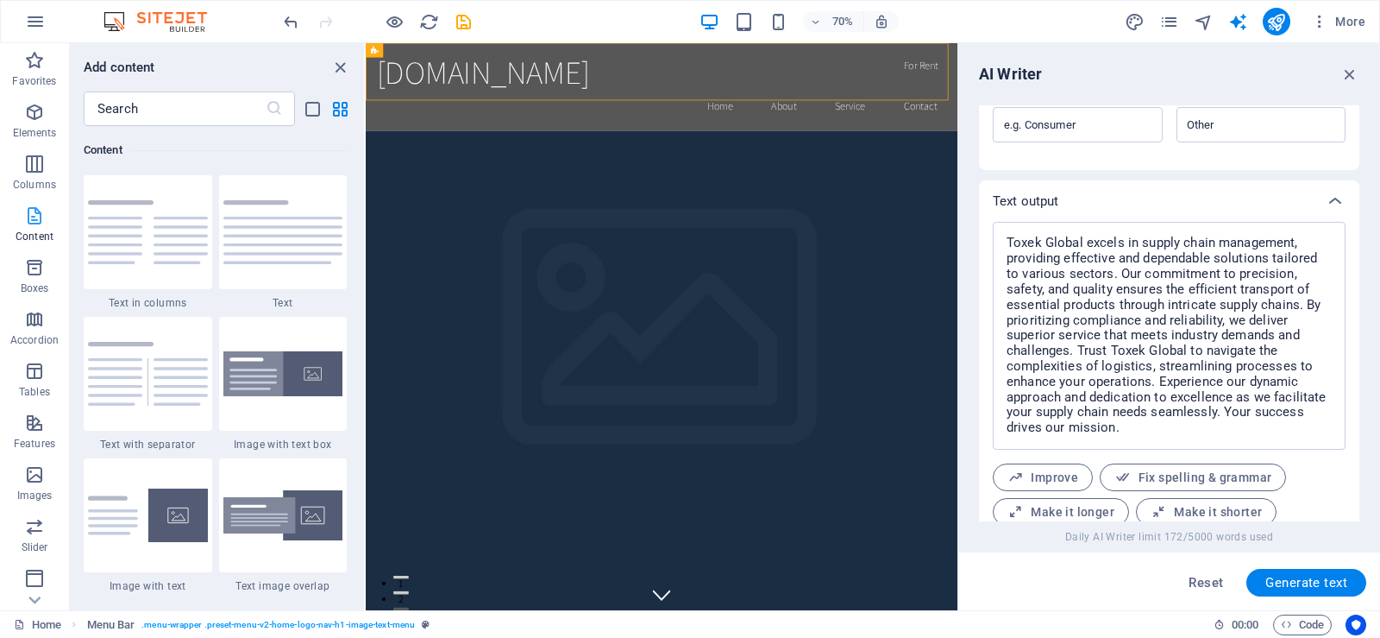
click at [26, 227] on span "Content" at bounding box center [34, 225] width 69 height 41
click at [21, 105] on span "Elements" at bounding box center [34, 122] width 69 height 41
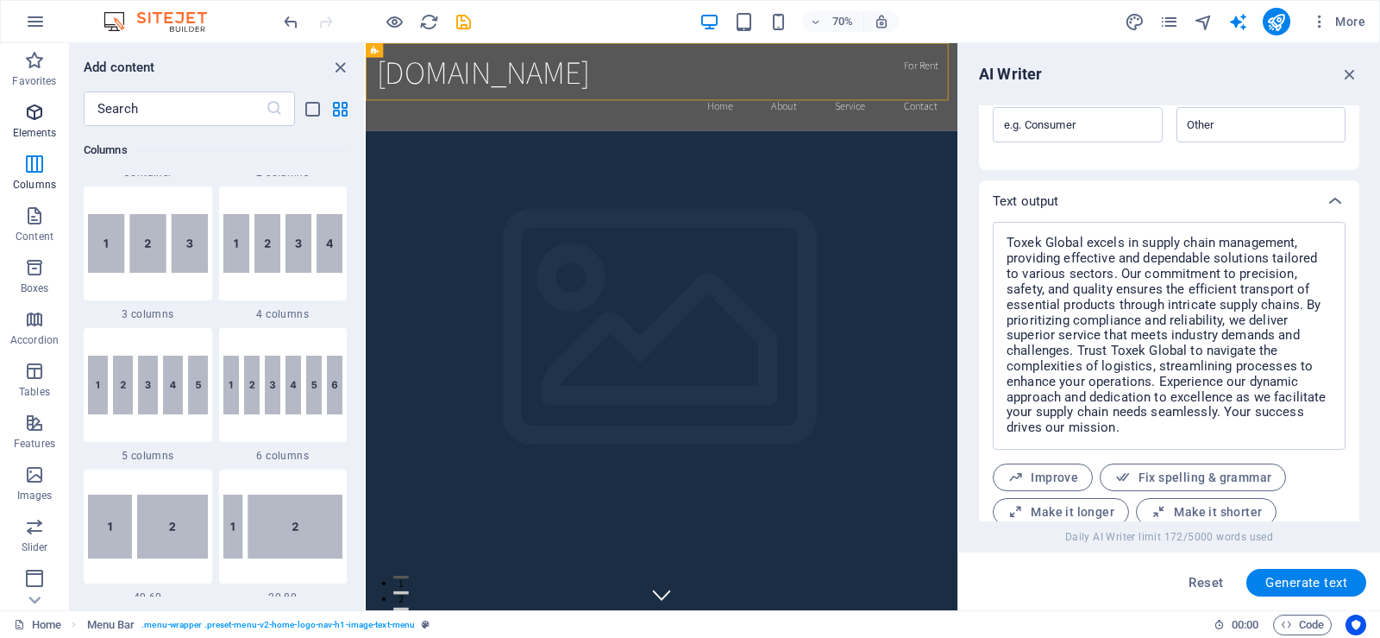
scroll to position [184, 0]
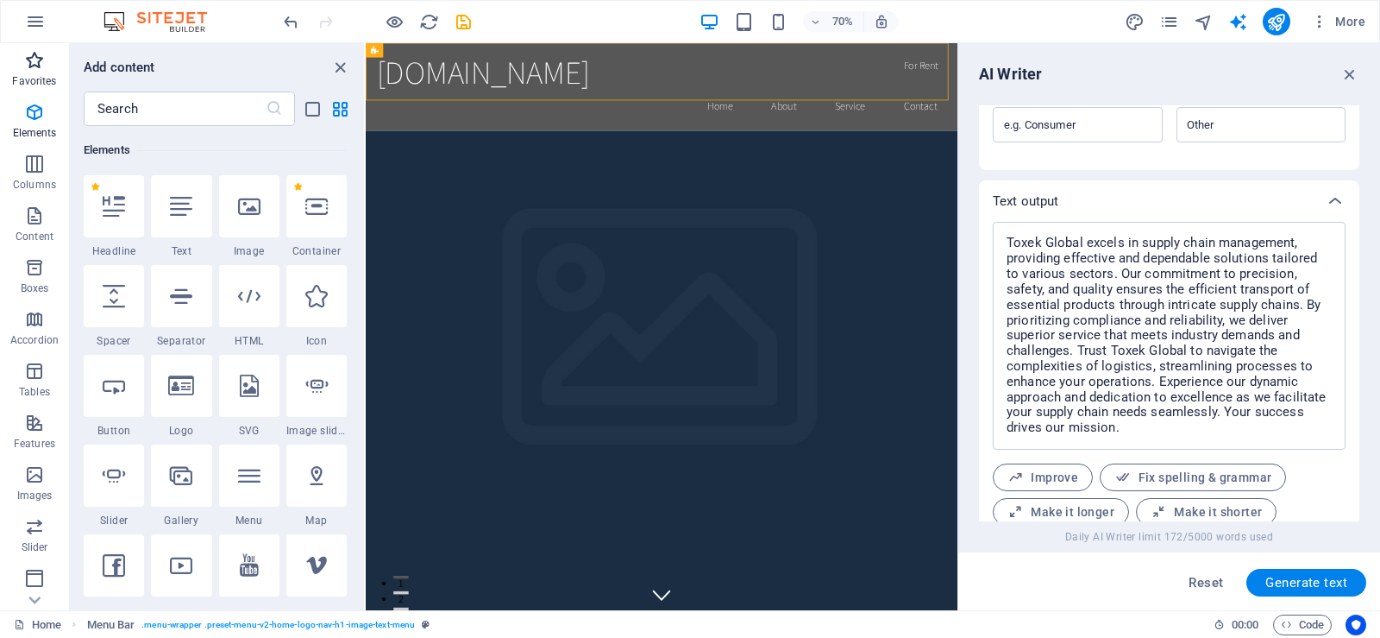
click at [31, 70] on icon "button" at bounding box center [34, 60] width 21 height 21
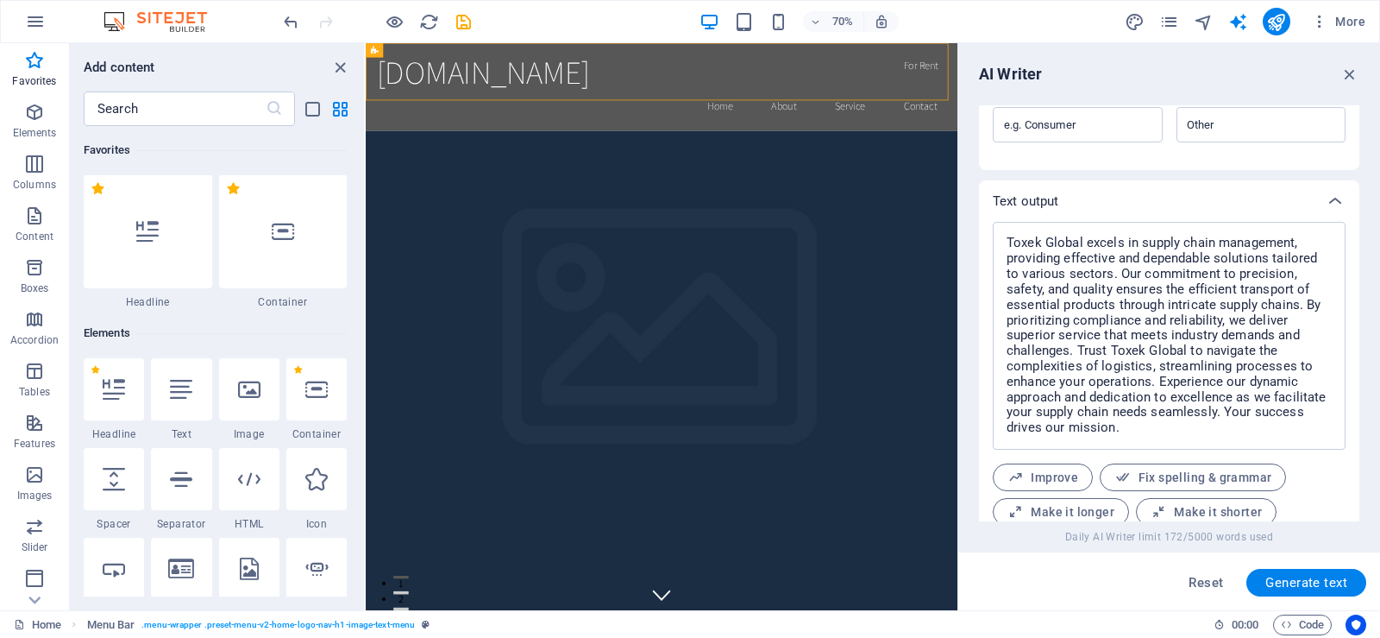
scroll to position [0, 0]
click at [204, 26] on img at bounding box center [163, 21] width 129 height 21
click at [286, 14] on icon "undo" at bounding box center [291, 22] width 20 height 20
click at [287, 28] on div at bounding box center [376, 22] width 193 height 28
click at [345, 62] on icon "close panel" at bounding box center [340, 68] width 20 height 20
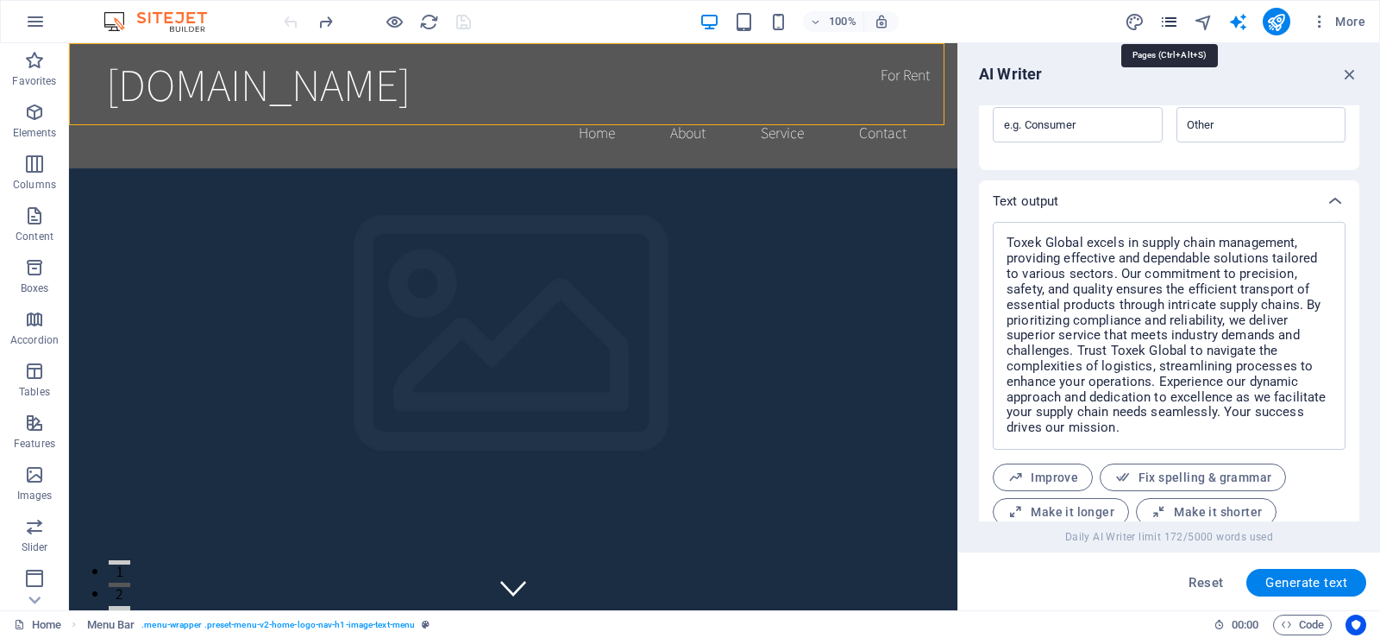
click at [1166, 20] on icon "pages" at bounding box center [1170, 22] width 20 height 20
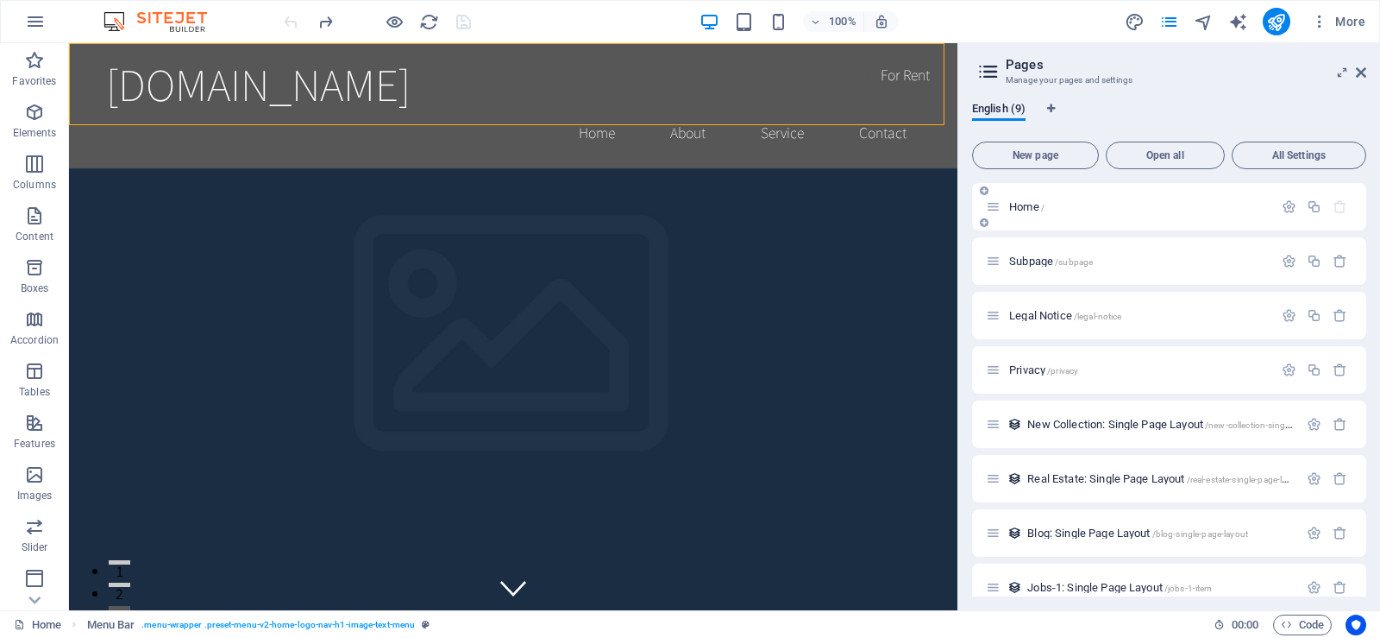
click at [1094, 221] on div "Home /" at bounding box center [1169, 206] width 394 height 47
click at [1009, 198] on div "Home /" at bounding box center [1129, 207] width 287 height 20
click at [1071, 201] on p "Home /" at bounding box center [1138, 206] width 259 height 11
click at [1031, 211] on span "Home /" at bounding box center [1026, 206] width 35 height 13
click at [1286, 203] on icon "button" at bounding box center [1289, 206] width 15 height 15
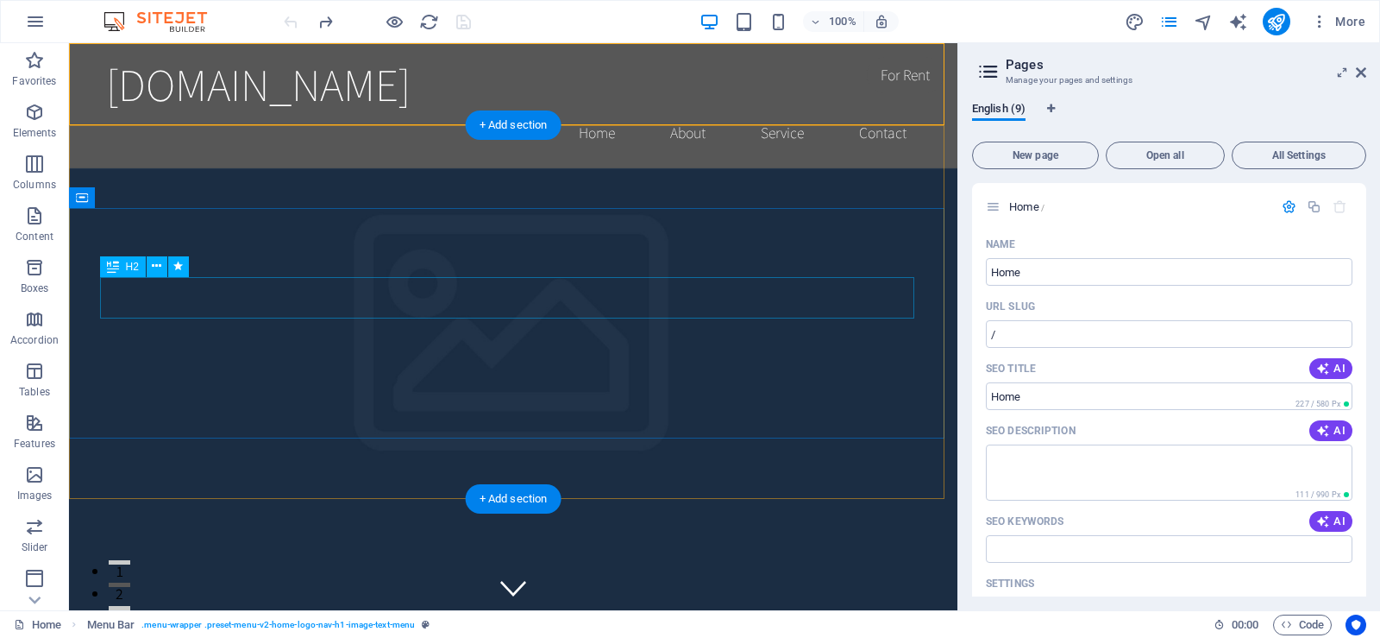
drag, startPoint x: 491, startPoint y: 290, endPoint x: 506, endPoint y: 301, distance: 18.5
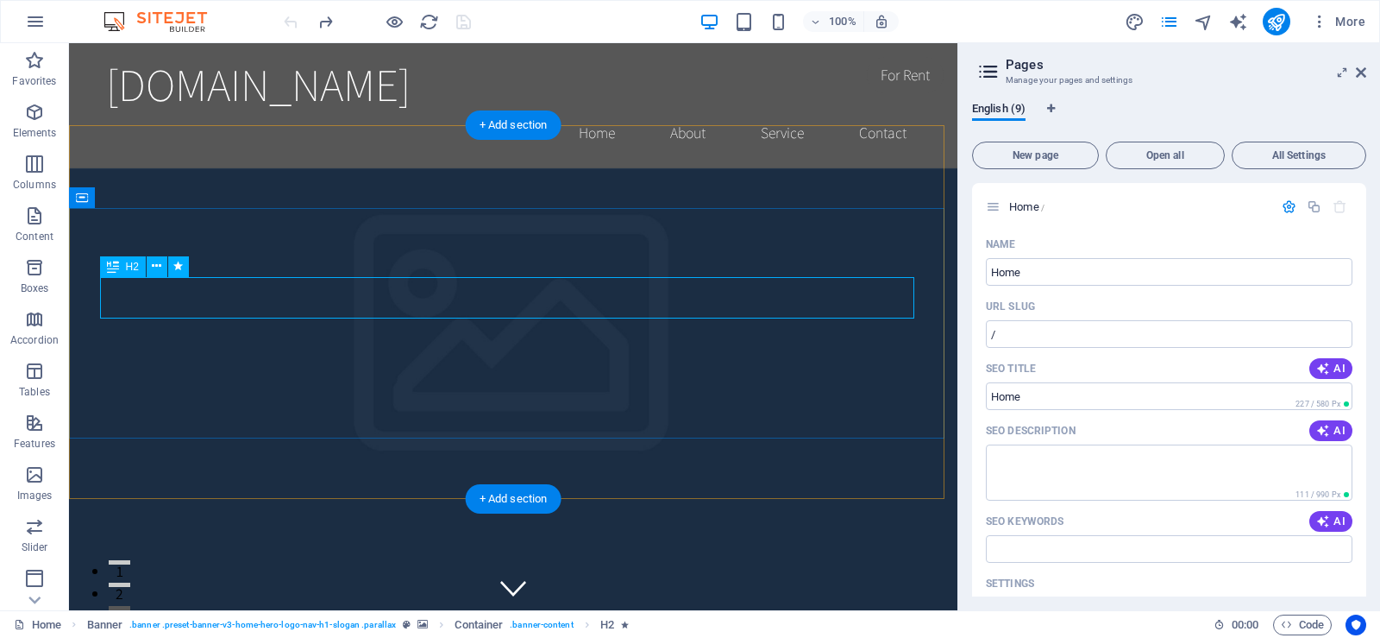
drag, startPoint x: 608, startPoint y: 308, endPoint x: 683, endPoint y: 308, distance: 75.1
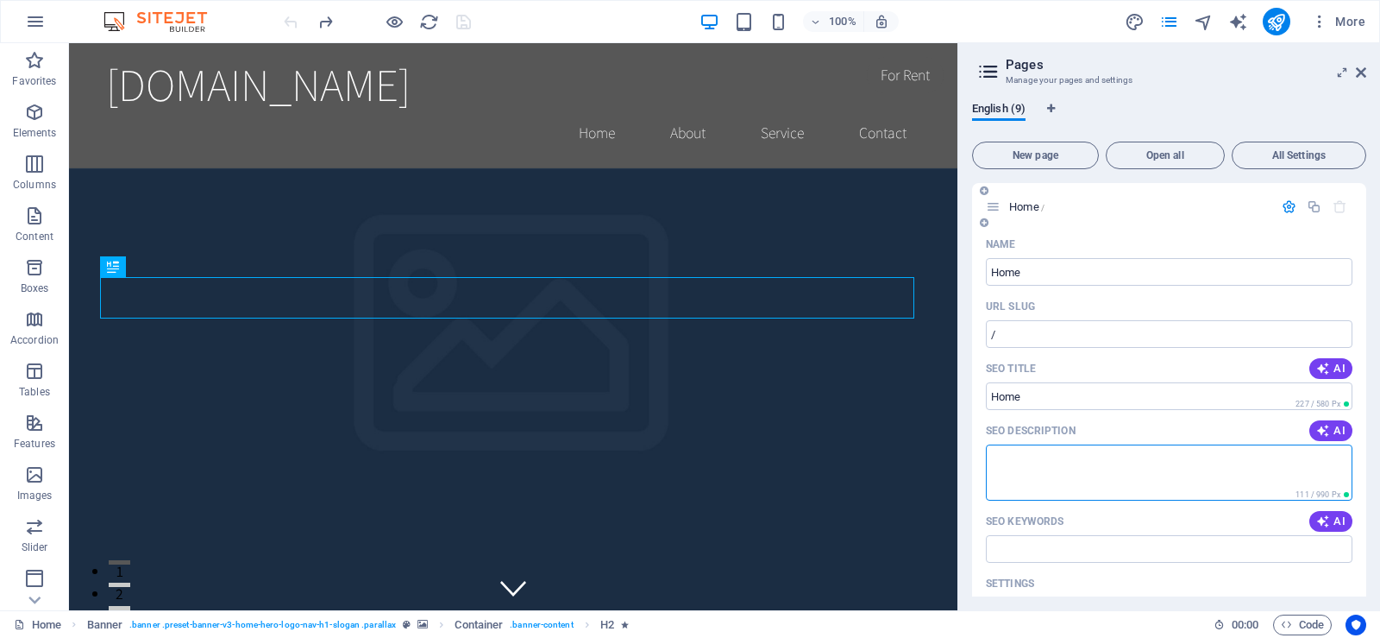
click at [1055, 481] on textarea "SEO Description" at bounding box center [1169, 472] width 367 height 56
paste textarea "Precision Supply Chains. Trusted Medical Solutions."
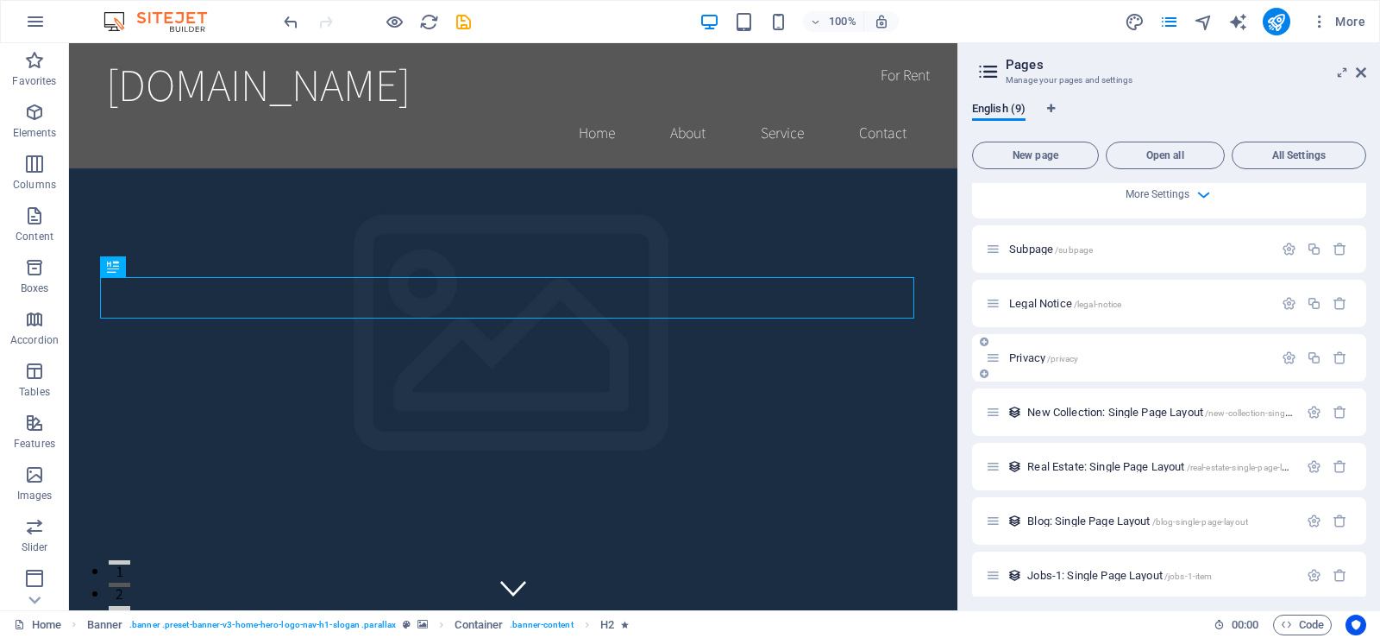
scroll to position [736, 0]
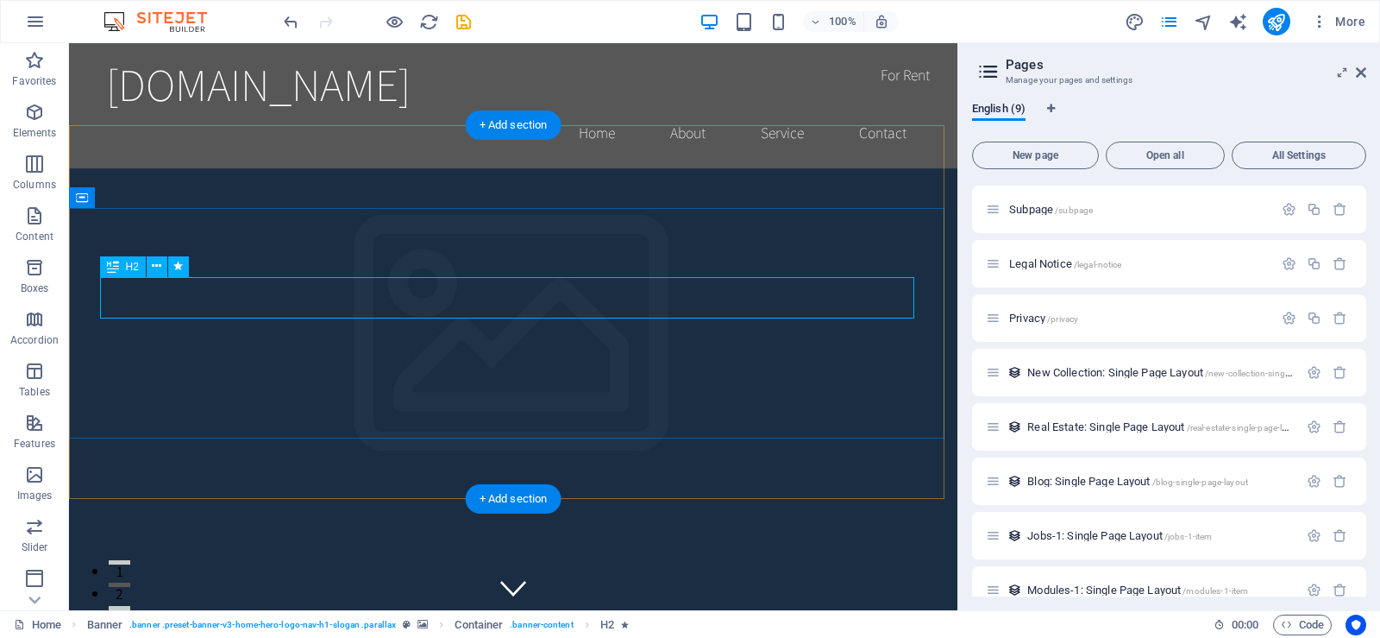
type textarea "Precision Supply Chains. Trusted Medical Solutions."
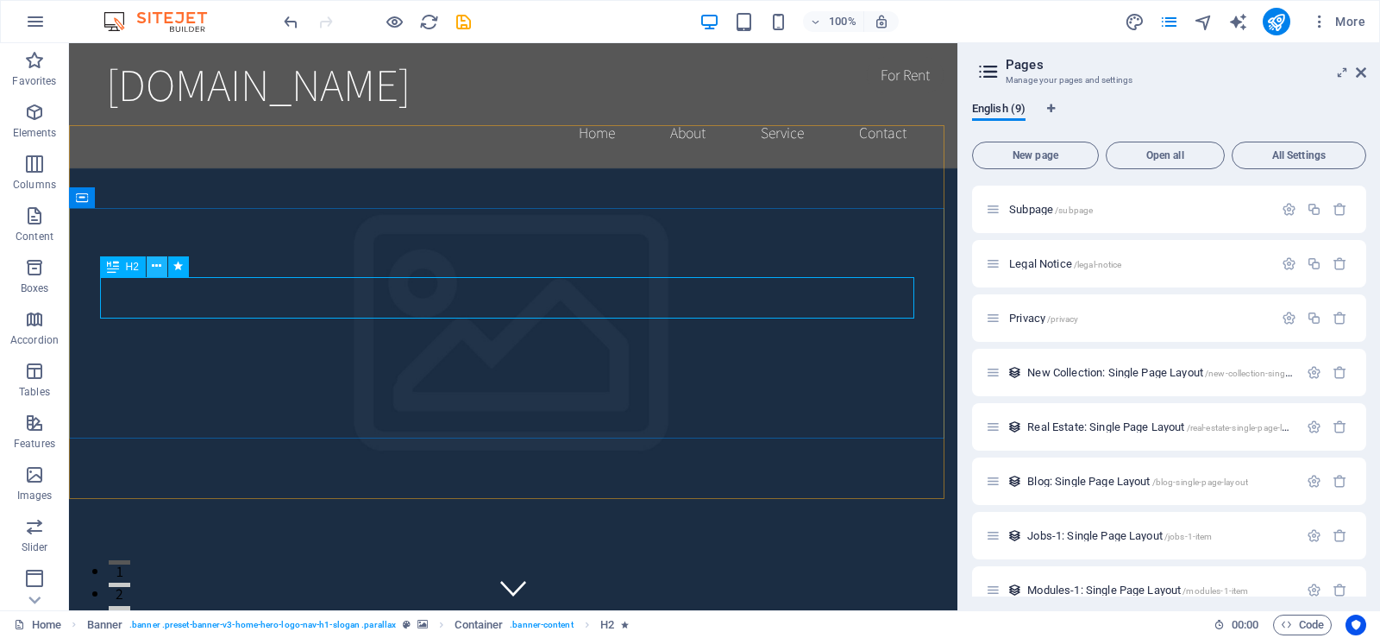
click at [156, 265] on icon at bounding box center [156, 266] width 9 height 18
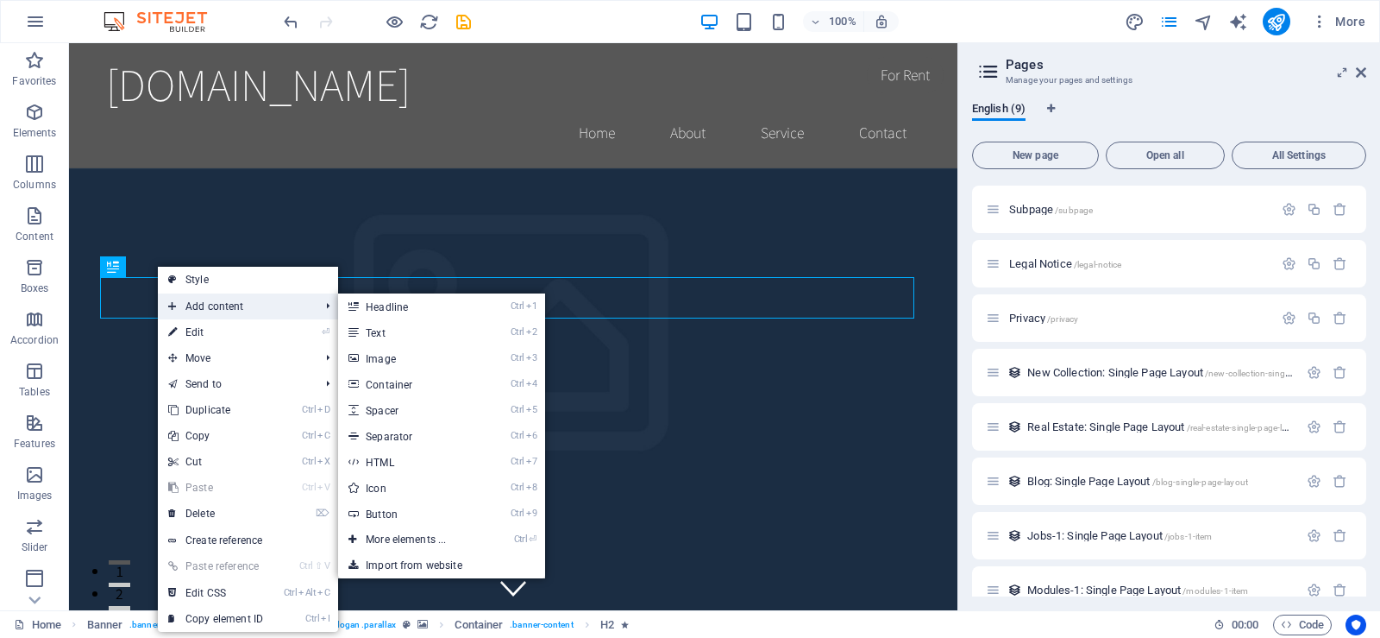
click at [216, 304] on span "Add content" at bounding box center [235, 306] width 154 height 26
drag, startPoint x: 390, startPoint y: 331, endPoint x: 135, endPoint y: 431, distance: 274.0
click at [390, 331] on link "Ctrl 2 Text" at bounding box center [409, 332] width 142 height 26
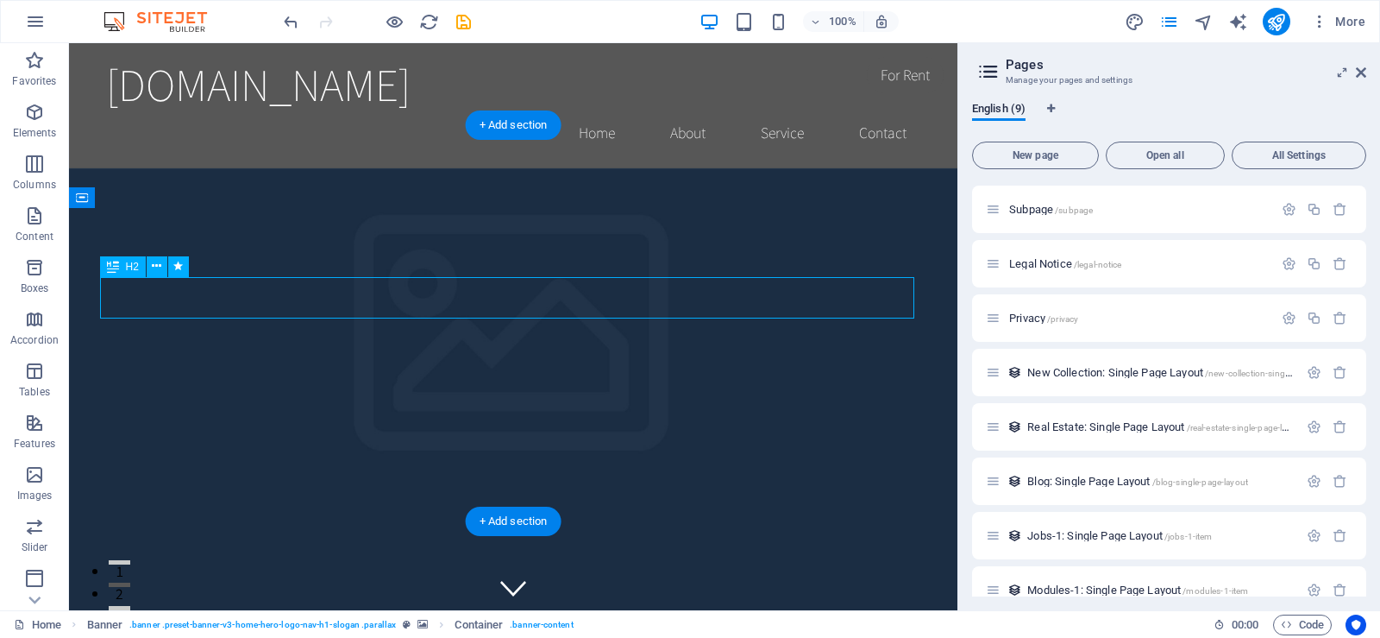
drag, startPoint x: 456, startPoint y: 302, endPoint x: 1078, endPoint y: 344, distance: 622.6
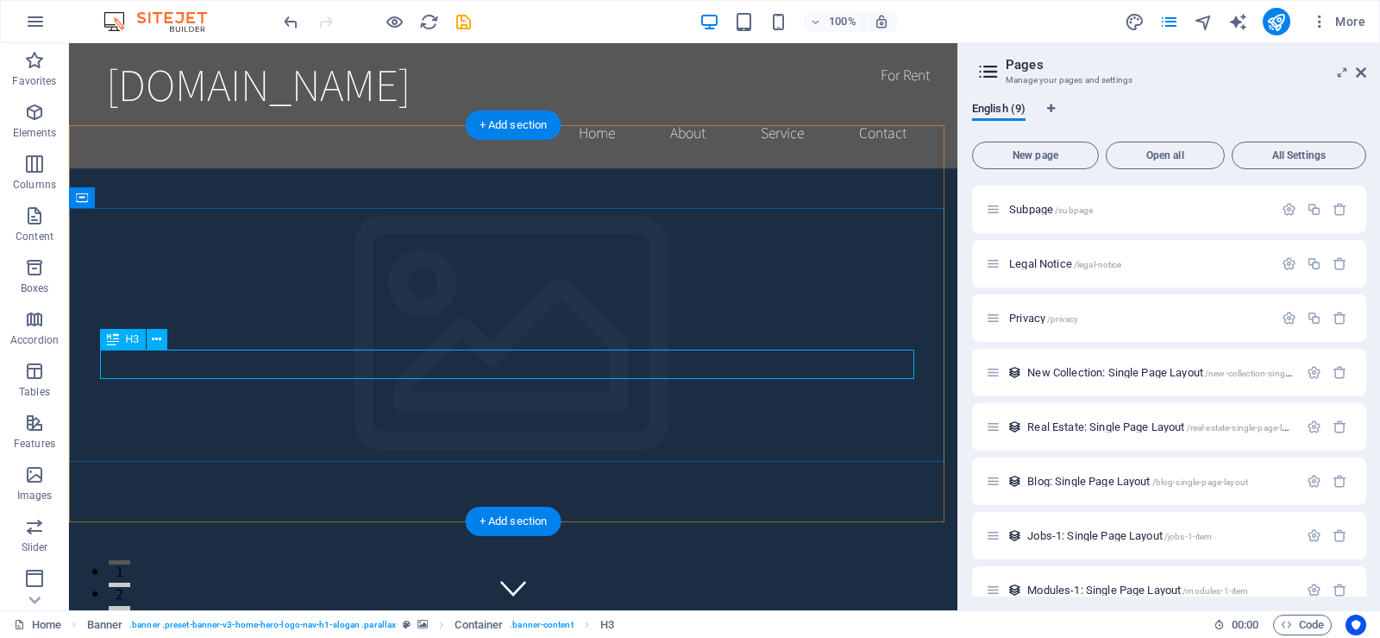
drag, startPoint x: 544, startPoint y: 363, endPoint x: 331, endPoint y: 525, distance: 267.8
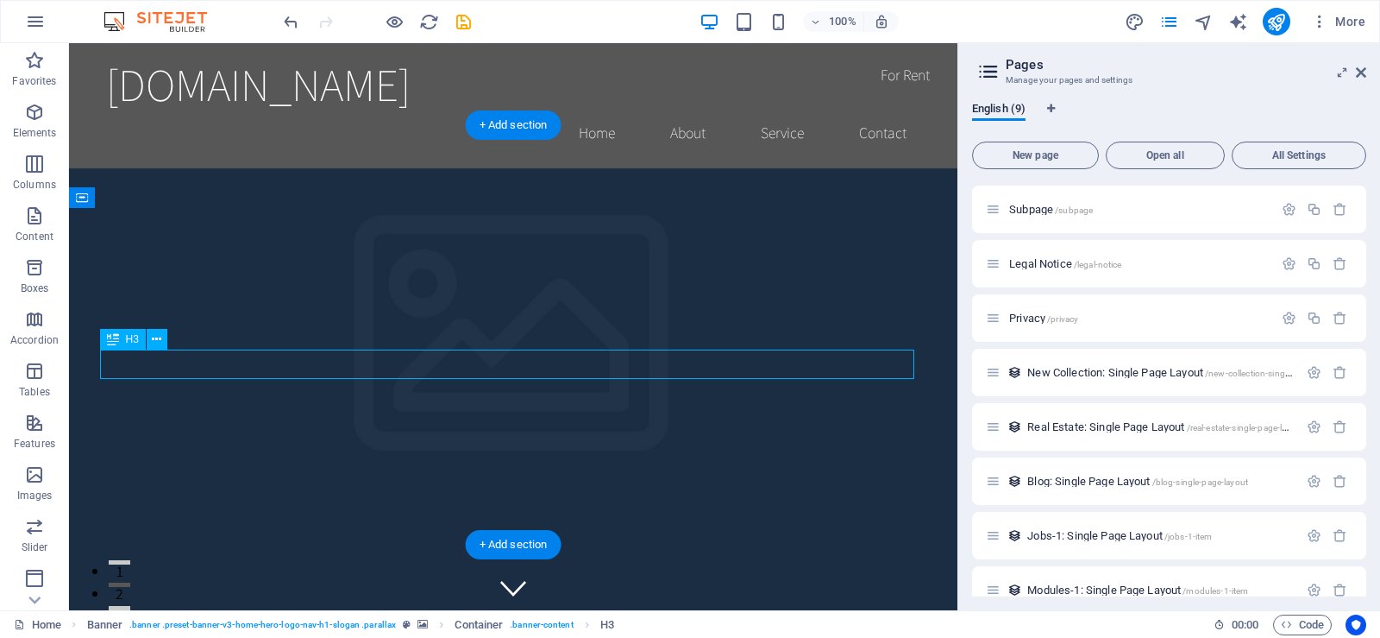
click at [331, 525] on figure at bounding box center [513, 451] width 889 height 567
